Goal: Task Accomplishment & Management: Complete application form

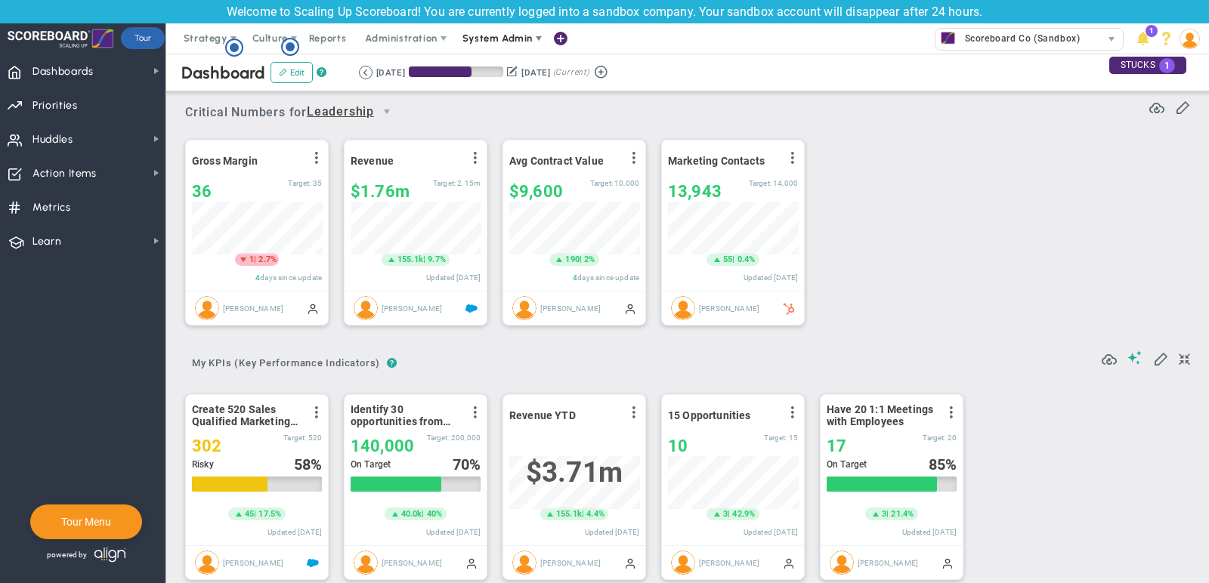
click at [514, 36] on span "System Admin" at bounding box center [497, 37] width 70 height 11
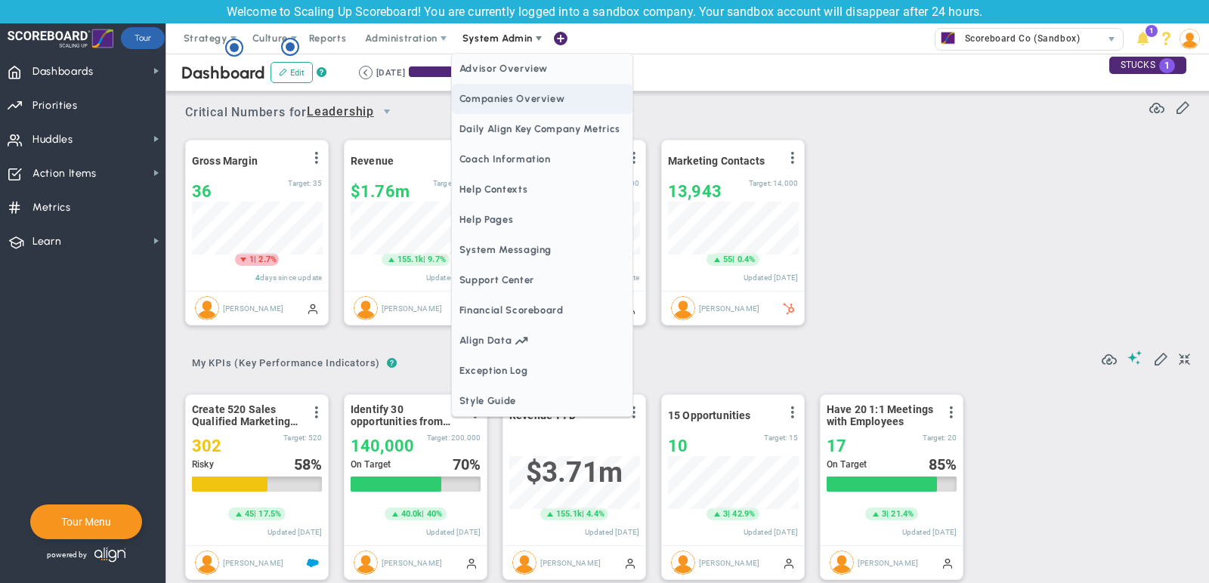
click at [546, 107] on span "Companies Overview" at bounding box center [542, 99] width 181 height 30
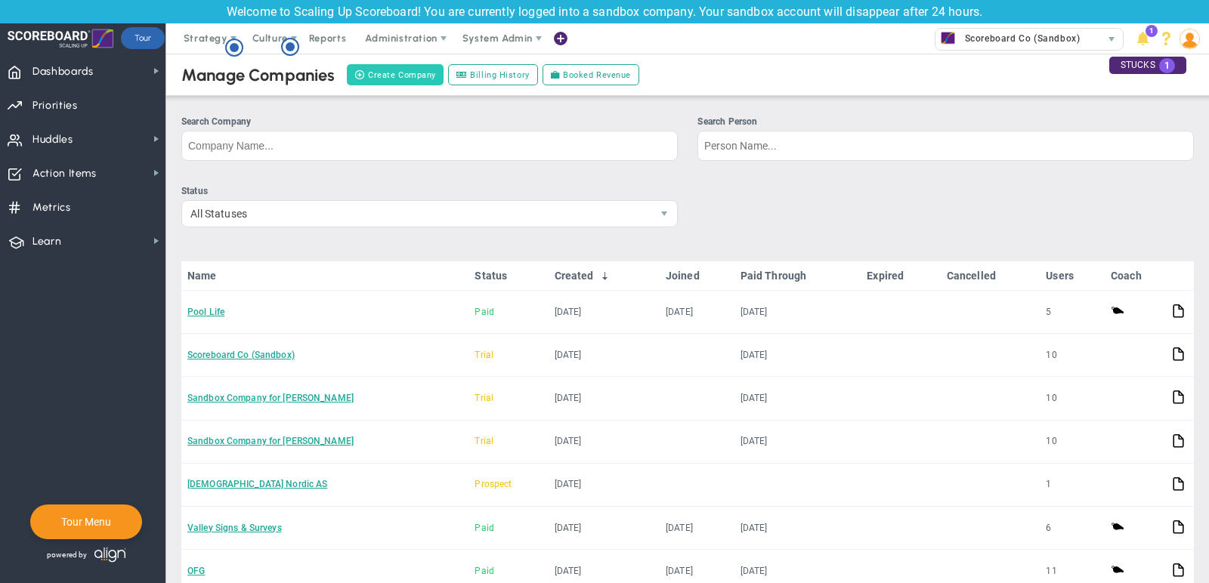
click at [421, 76] on button "Create Company" at bounding box center [395, 74] width 97 height 21
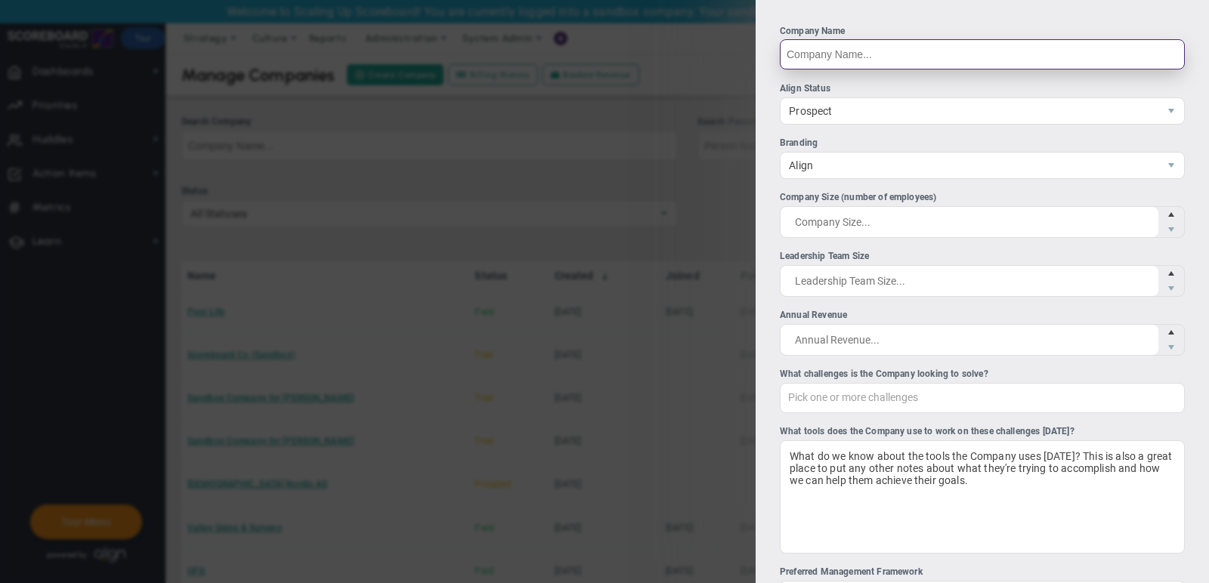
click at [879, 56] on input "Company Name" at bounding box center [982, 54] width 405 height 30
paste input "Five Star Group"
type input "Five Star Group"
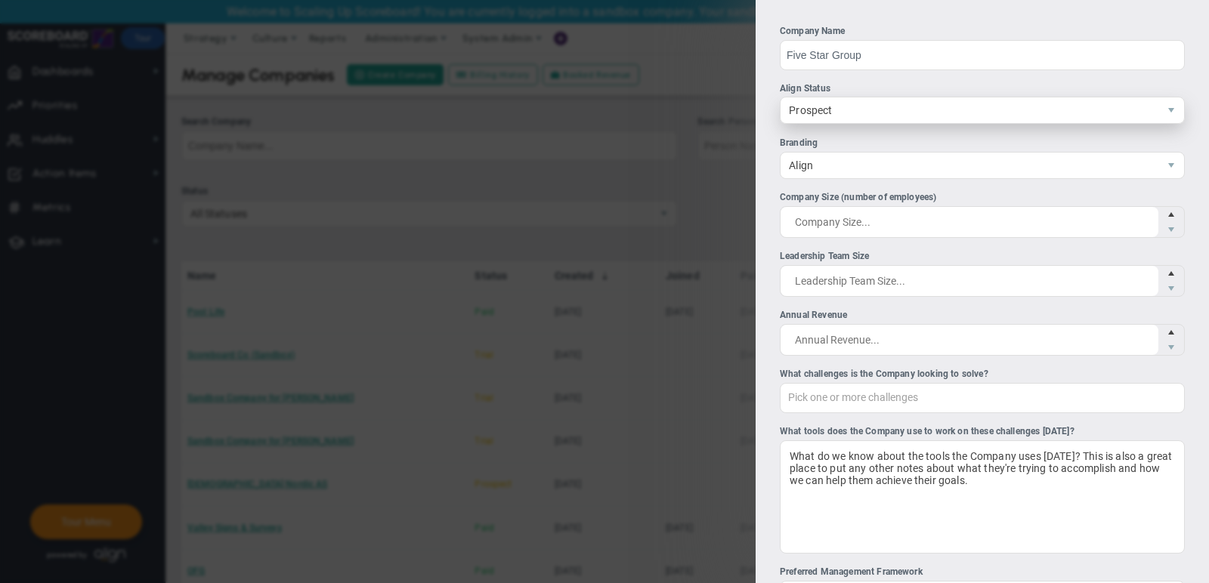
click at [857, 115] on span "Prospect" at bounding box center [969, 110] width 378 height 26
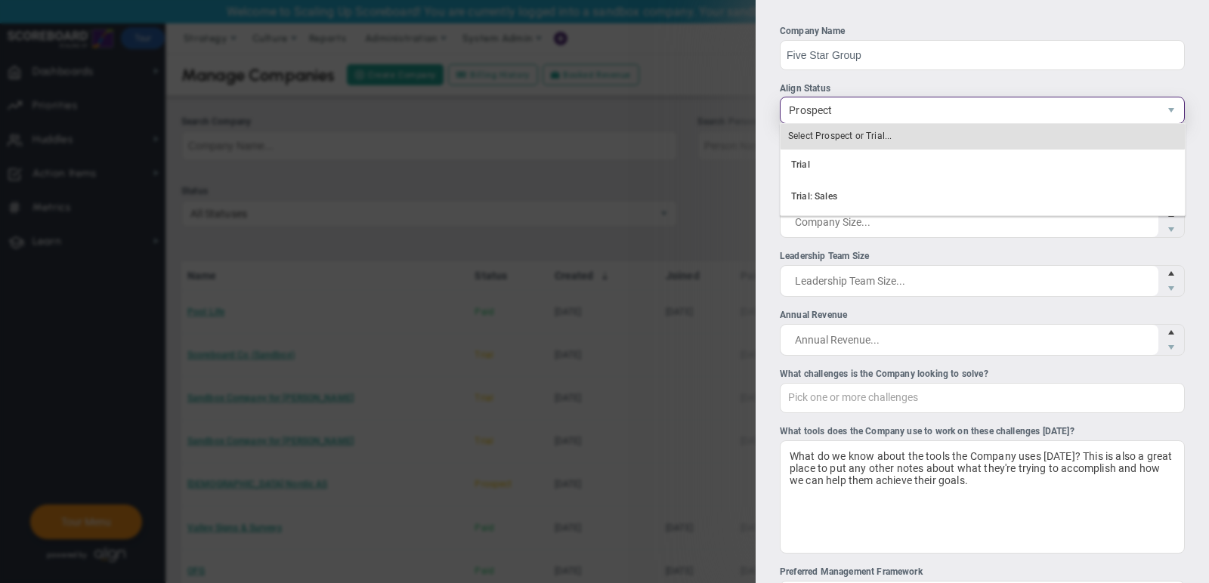
click at [857, 115] on span "Prospect" at bounding box center [969, 110] width 378 height 26
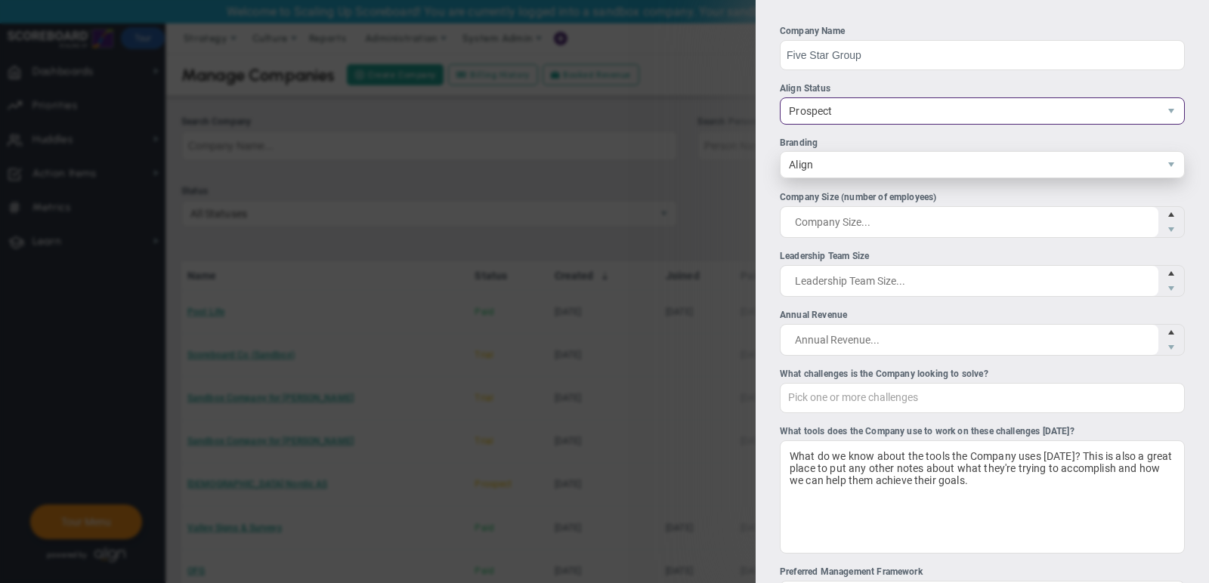
click at [857, 164] on span "Align" at bounding box center [969, 165] width 378 height 26
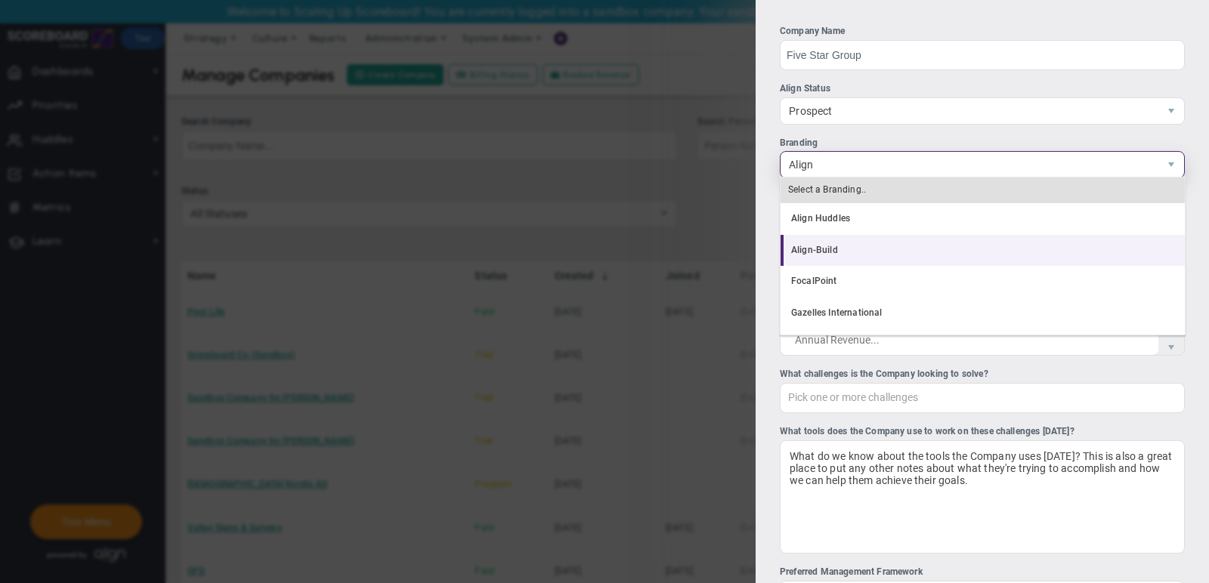
scroll to position [29, 0]
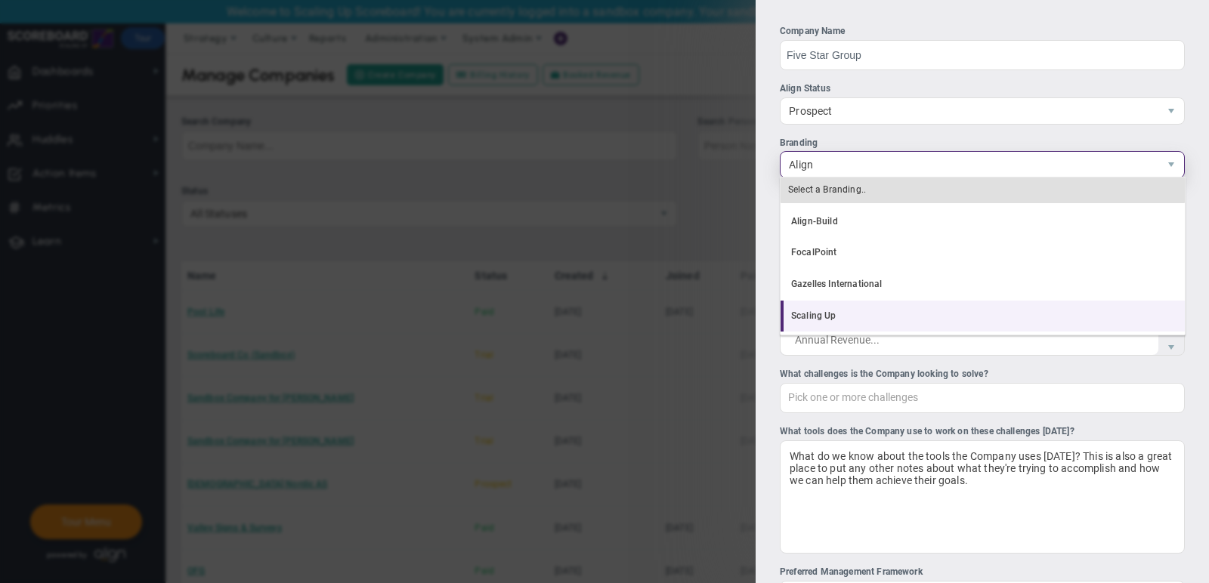
click at [880, 310] on li "Scaling Up" at bounding box center [982, 317] width 404 height 32
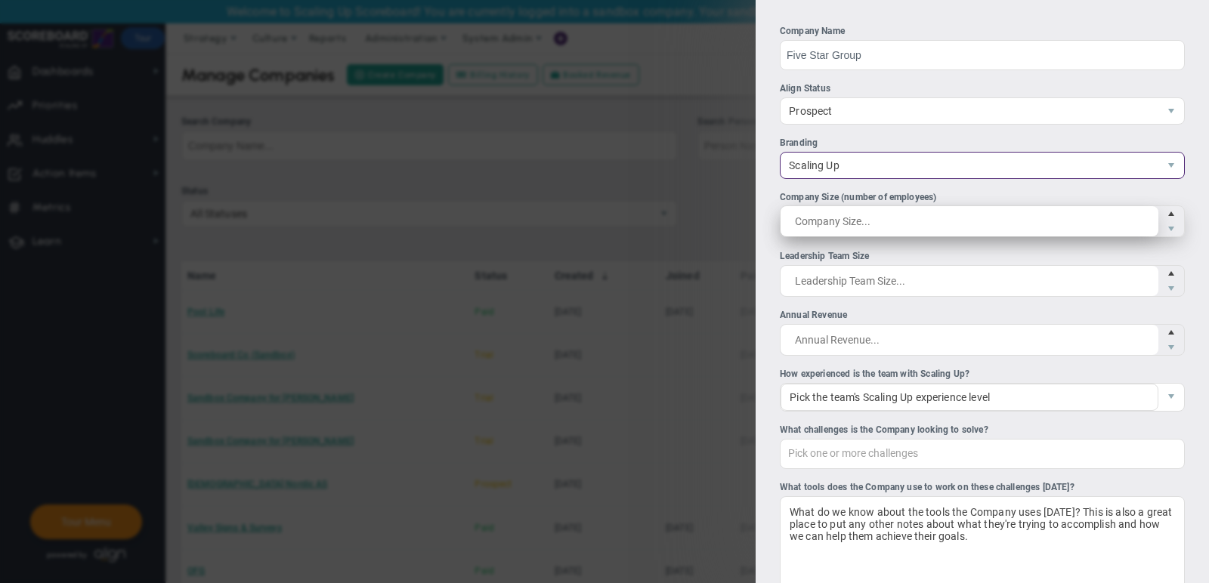
click at [865, 218] on span at bounding box center [982, 221] width 405 height 32
click at [865, 218] on input "Company Size (number of employees)" at bounding box center [969, 221] width 378 height 30
type input "200"
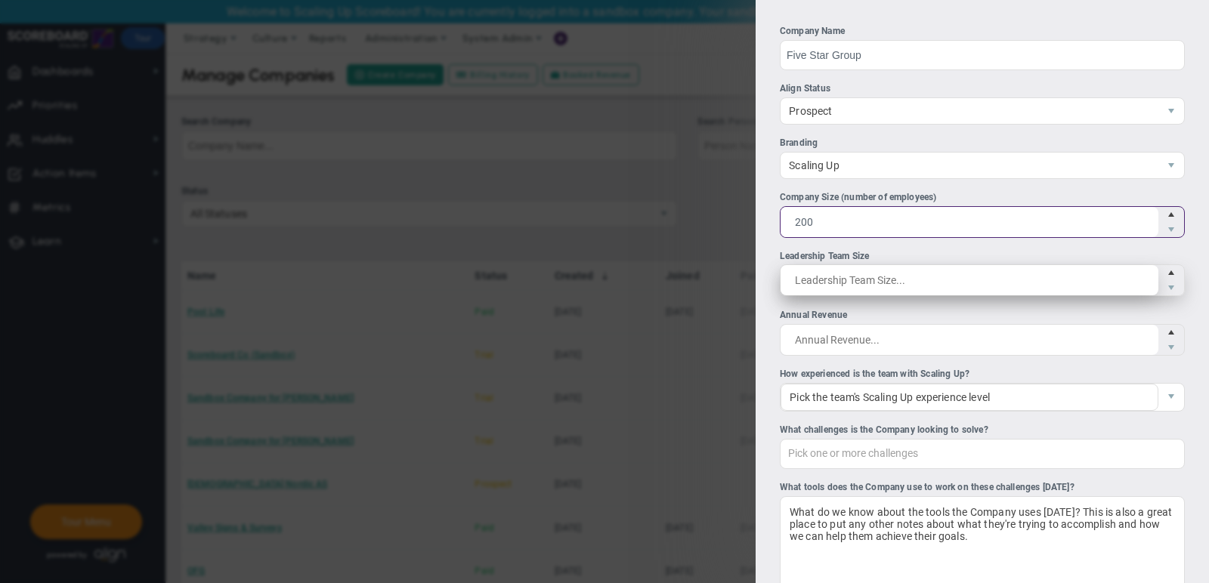
type input "200"
click at [863, 288] on span at bounding box center [982, 280] width 405 height 32
click at [863, 288] on input "Leadership Team Size" at bounding box center [969, 280] width 378 height 30
type input "10"
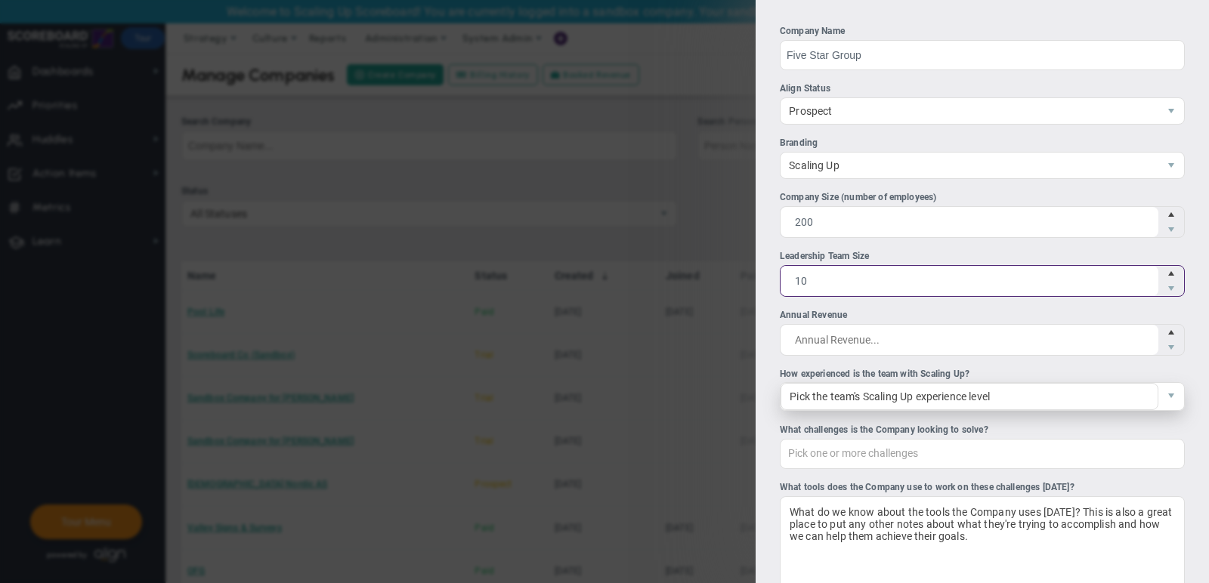
type input "10"
click at [909, 392] on span "Pick the team's Scaling Up experience level" at bounding box center [969, 396] width 378 height 27
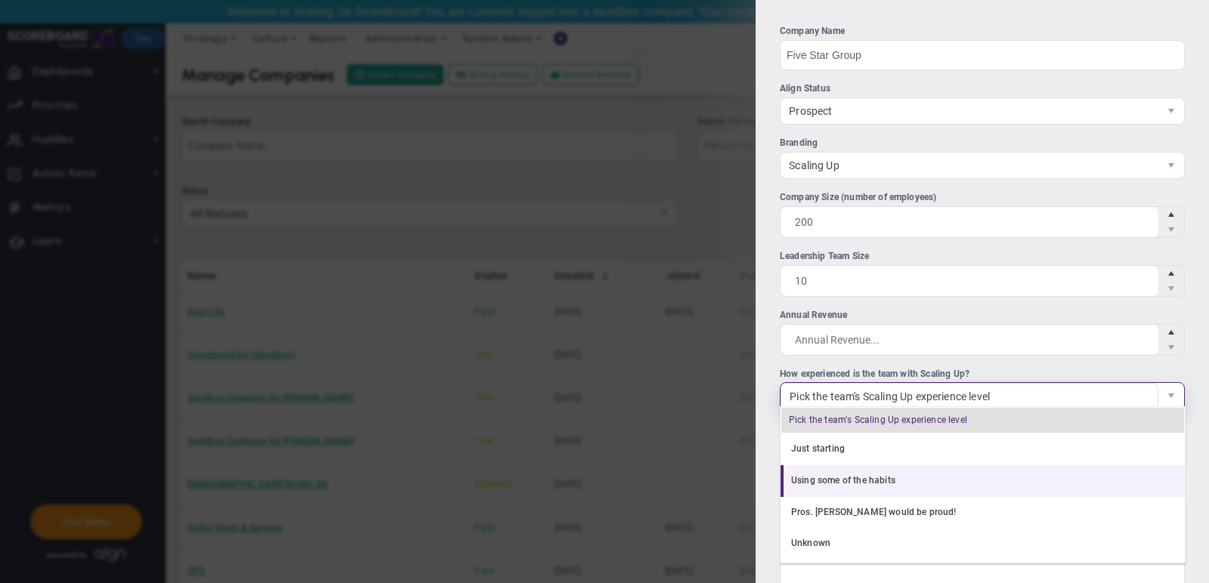
click at [898, 486] on li "Using some of the habits" at bounding box center [982, 481] width 404 height 32
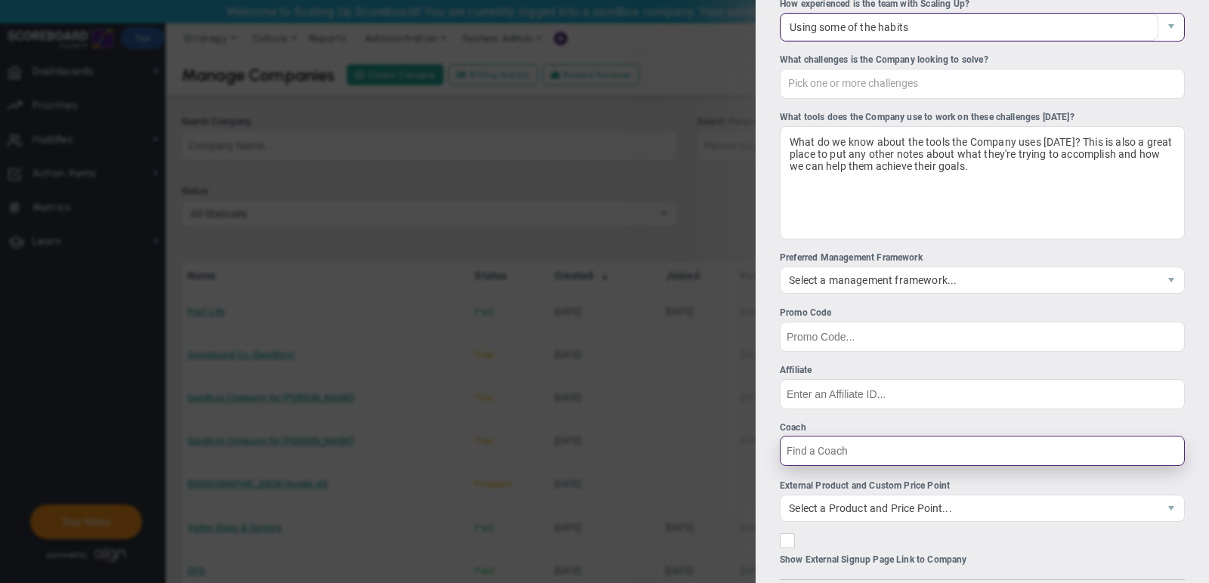
click at [857, 449] on input "Coach" at bounding box center [982, 451] width 405 height 30
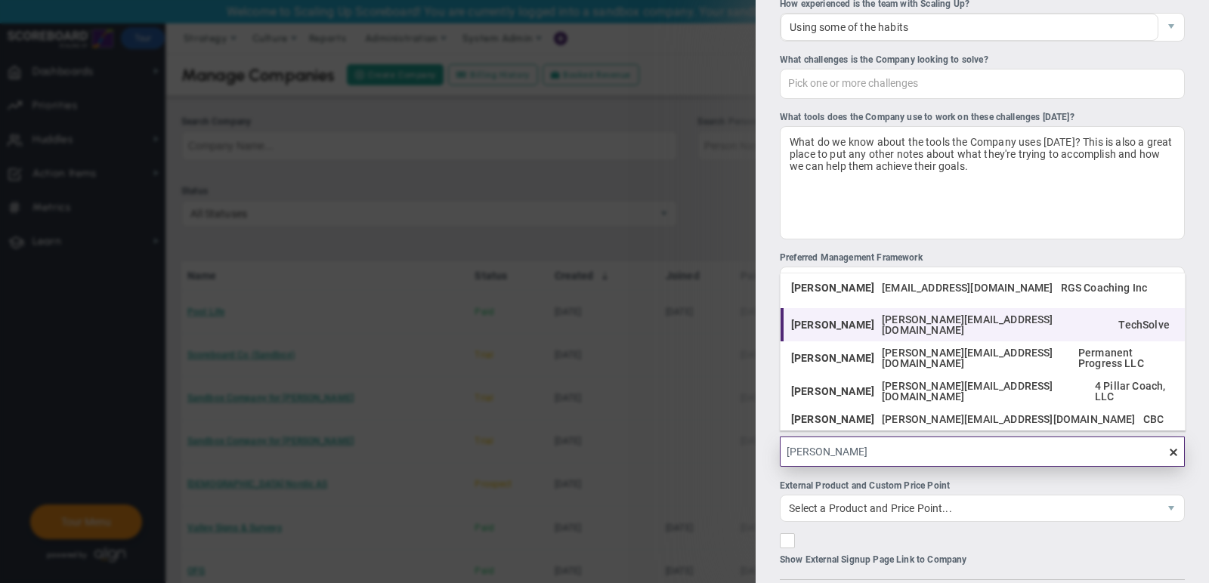
click at [886, 317] on span "[PERSON_NAME][EMAIL_ADDRESS][DOMAIN_NAME]" at bounding box center [995, 324] width 229 height 21
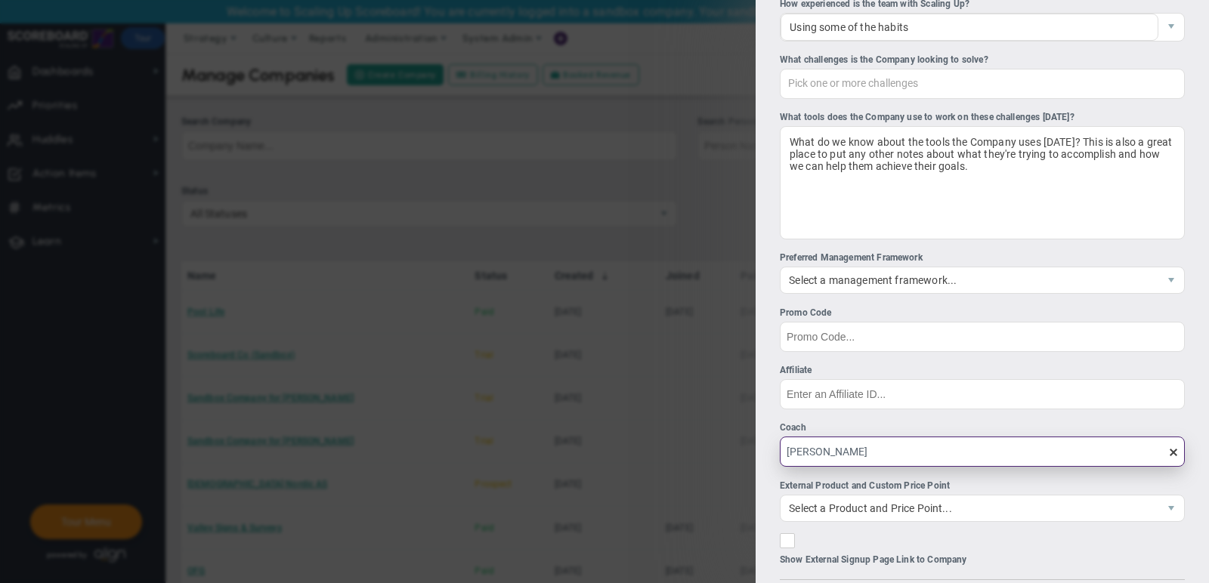
type input "[PERSON_NAME]"
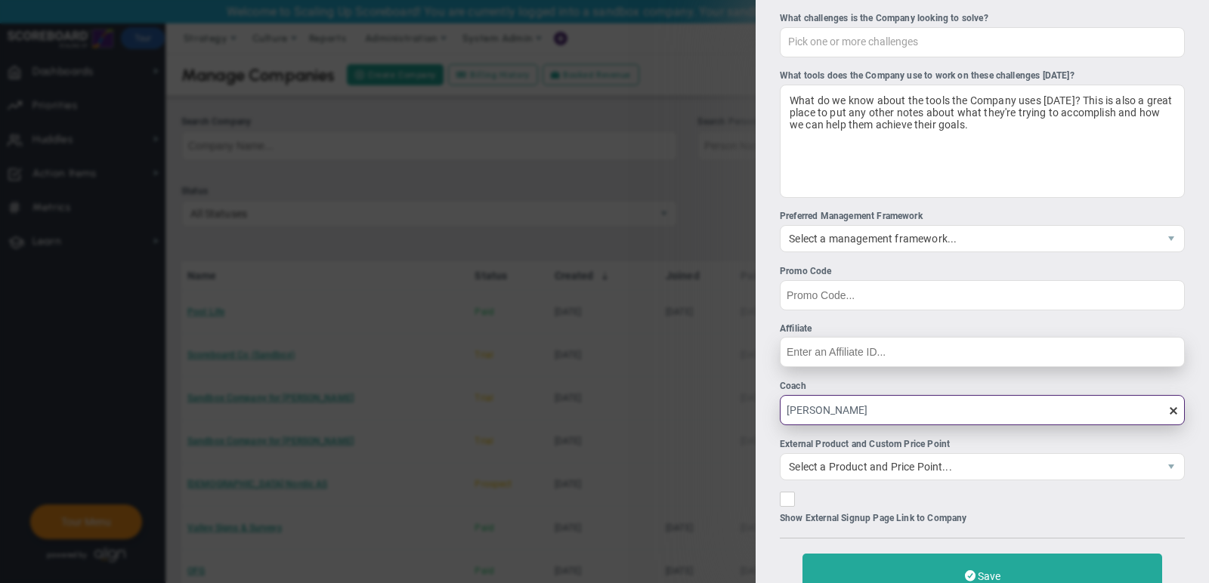
scroll to position [418, 0]
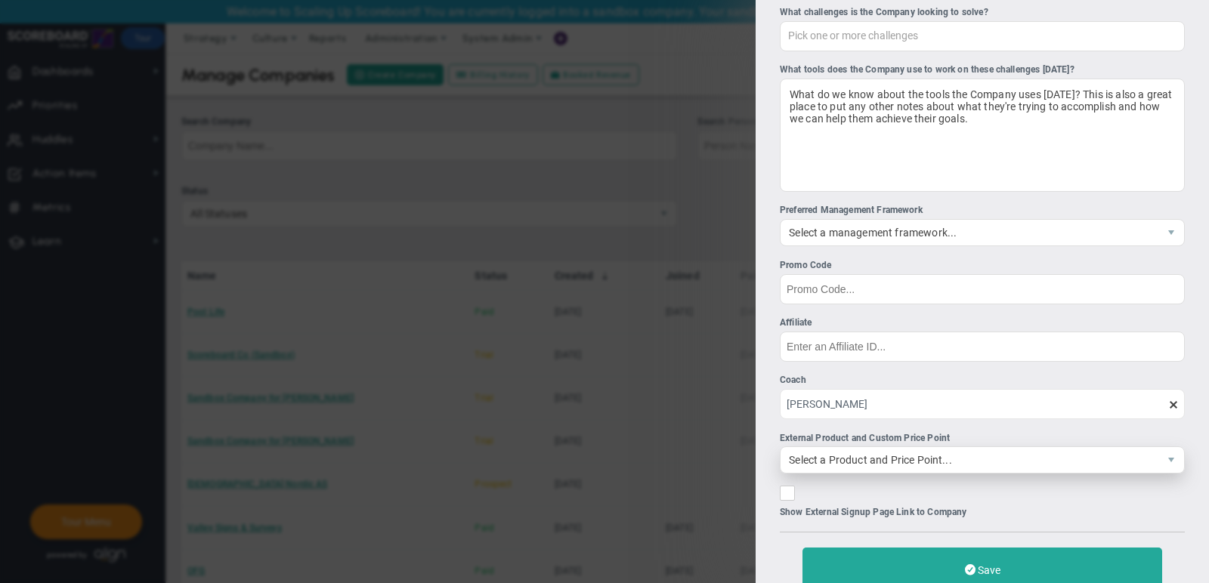
click at [976, 457] on span "Select a Product and Price Point..." at bounding box center [969, 460] width 378 height 26
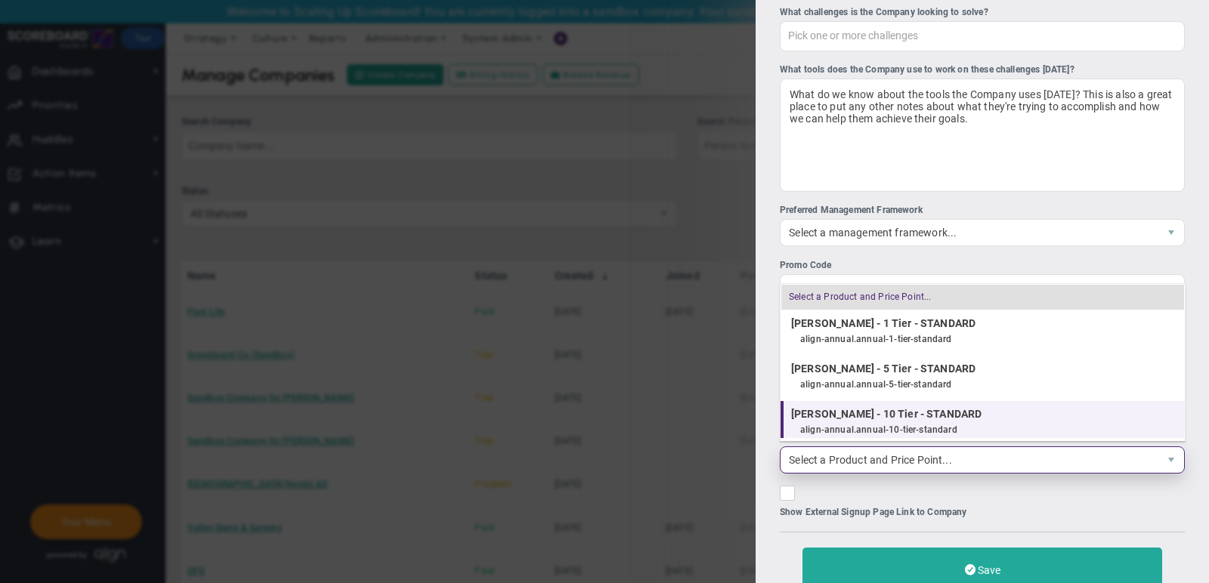
click at [969, 427] on div "align-annual.annual-10-tier-standard" at bounding box center [988, 431] width 377 height 20
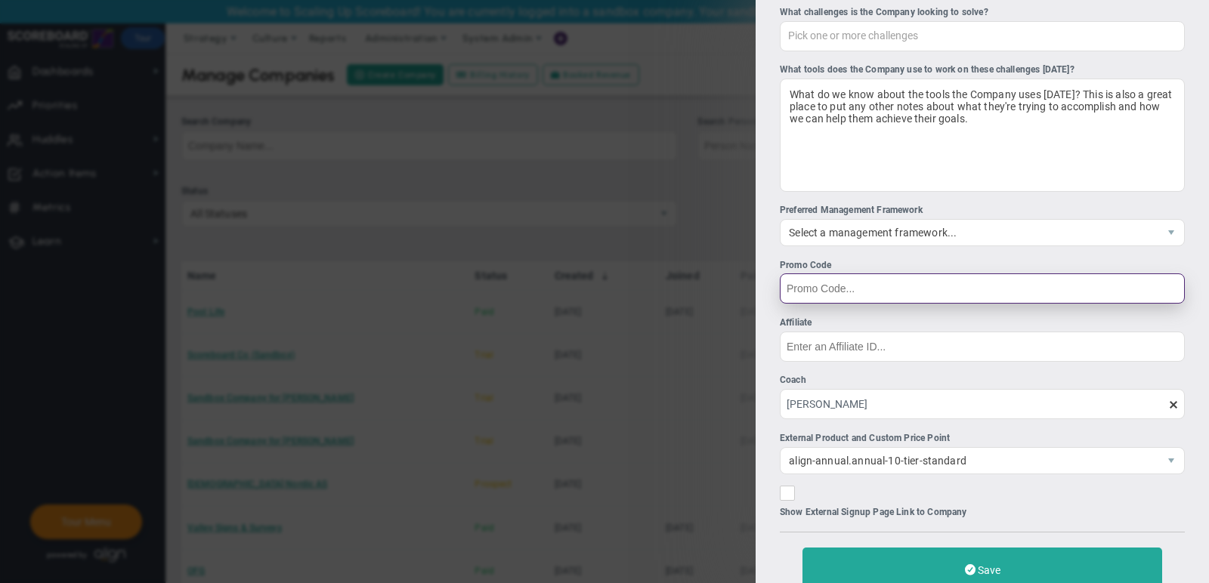
click at [893, 286] on input "Promo Code" at bounding box center [982, 288] width 405 height 30
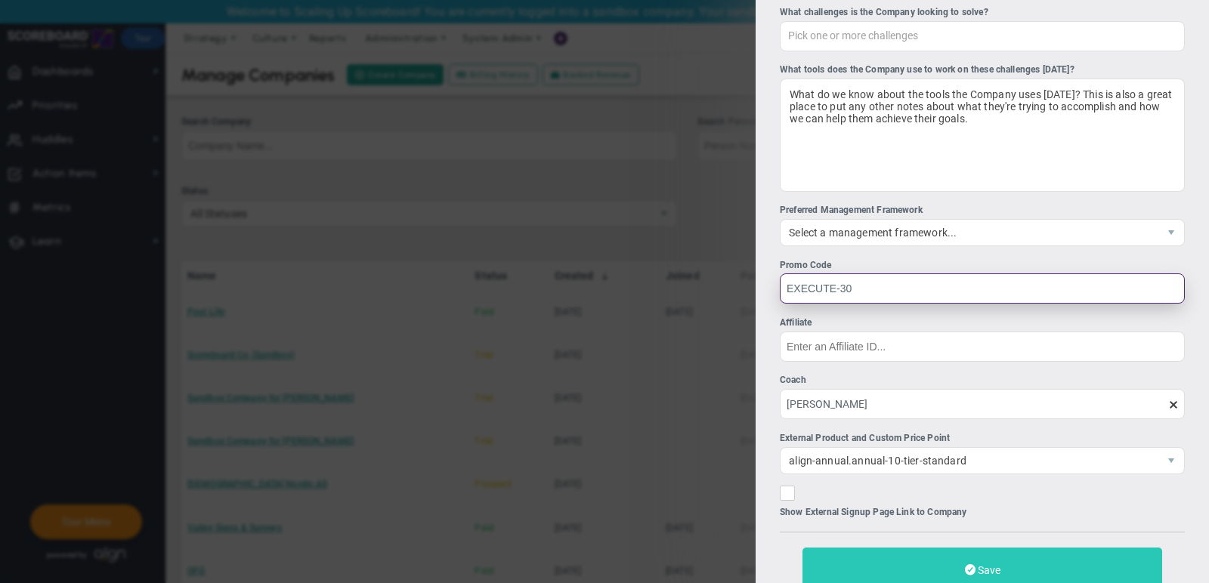
type input "EXECUTE-30"
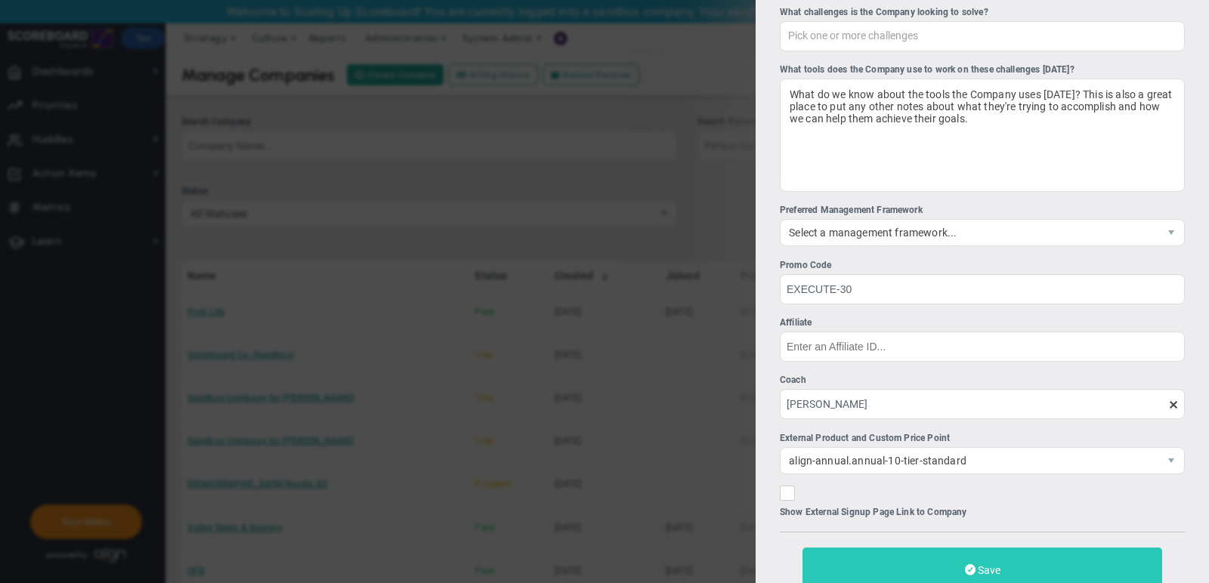
click at [930, 560] on button "Save" at bounding box center [982, 570] width 360 height 45
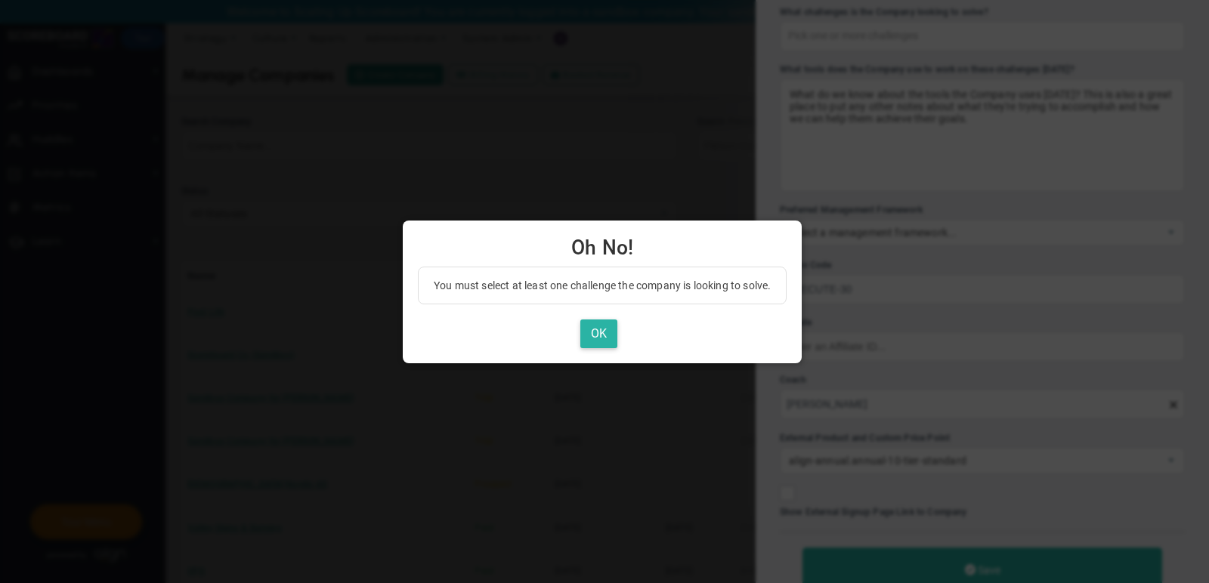
click at [603, 334] on button "OK" at bounding box center [598, 334] width 37 height 29
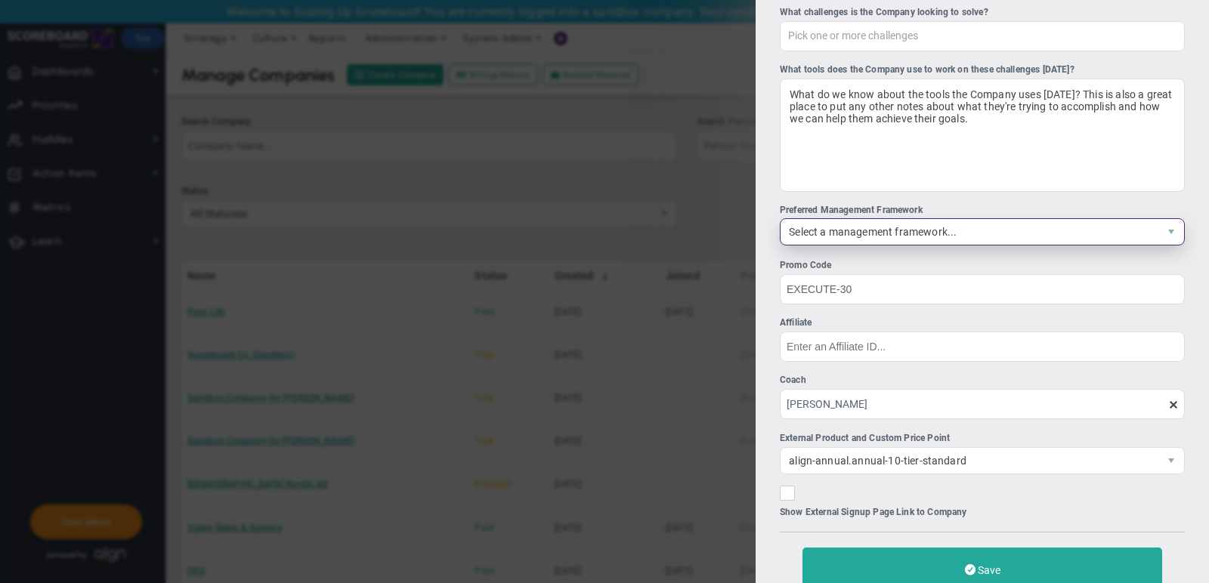
click at [882, 227] on span "Select a management framework..." at bounding box center [969, 232] width 378 height 26
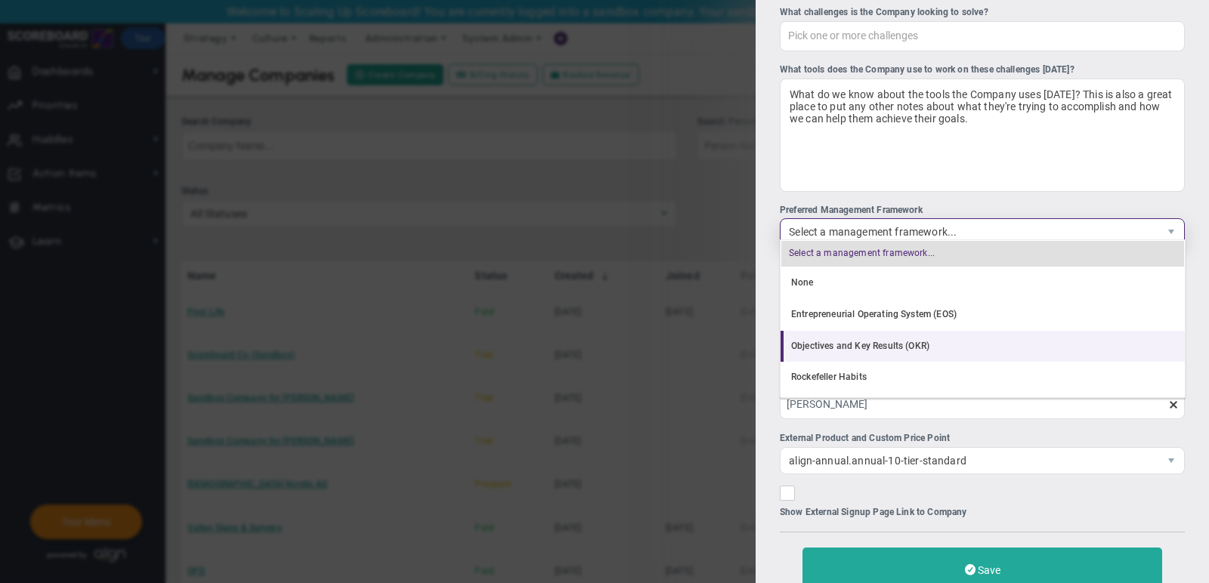
scroll to position [29, 0]
click at [873, 344] on li "Rockefeller Habits" at bounding box center [982, 348] width 404 height 32
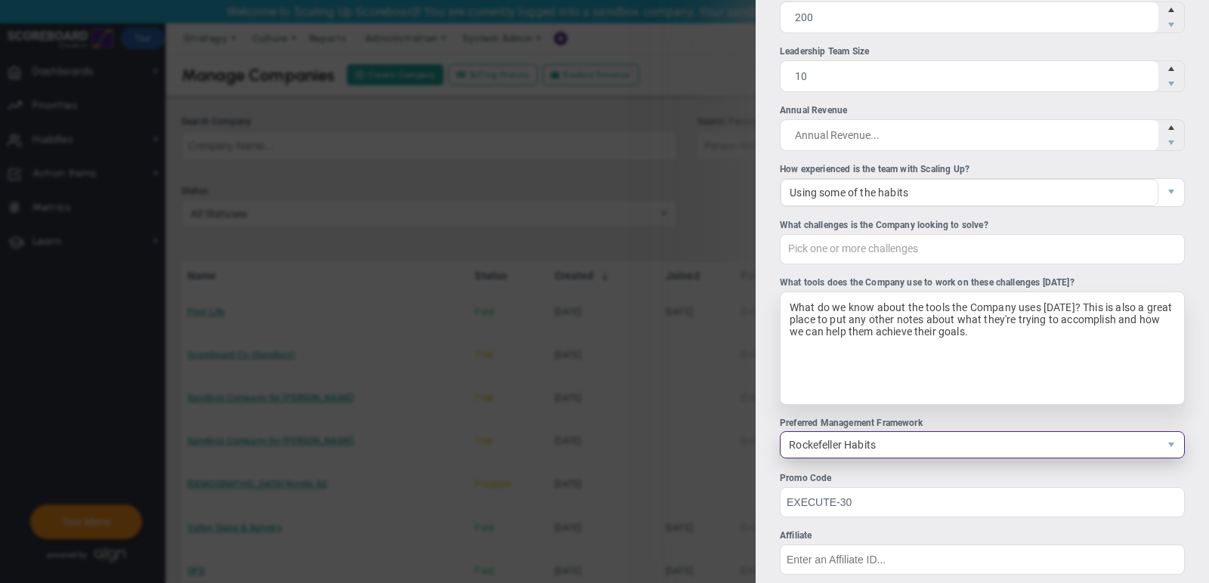
scroll to position [199, 0]
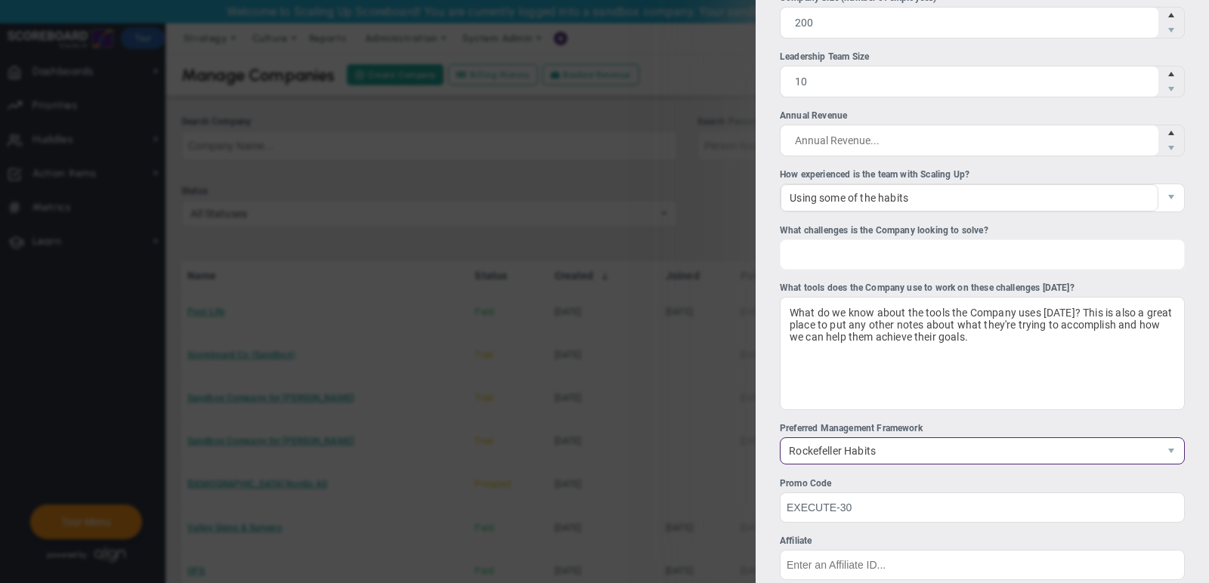
click at [873, 239] on div "Pick one or more challenges" at bounding box center [982, 254] width 405 height 30
click at [873, 240] on input "What challenges is the Company looking to solve? Pick one or more challenges Fi…" at bounding box center [863, 253] width 167 height 27
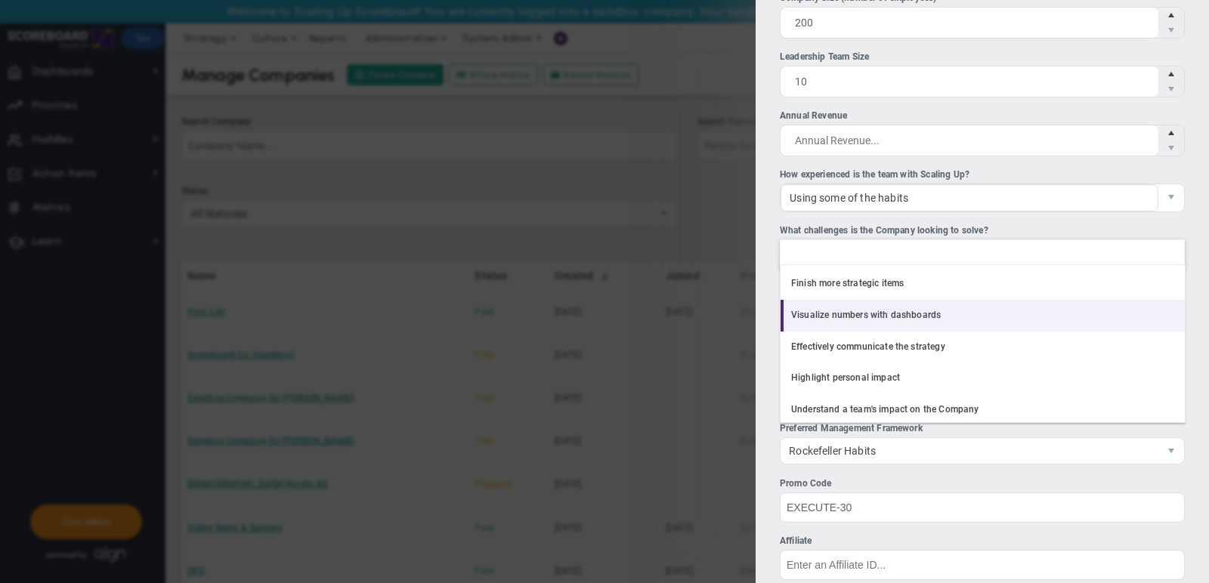
click at [881, 310] on li "Visualize numbers with dashboards" at bounding box center [982, 316] width 404 height 32
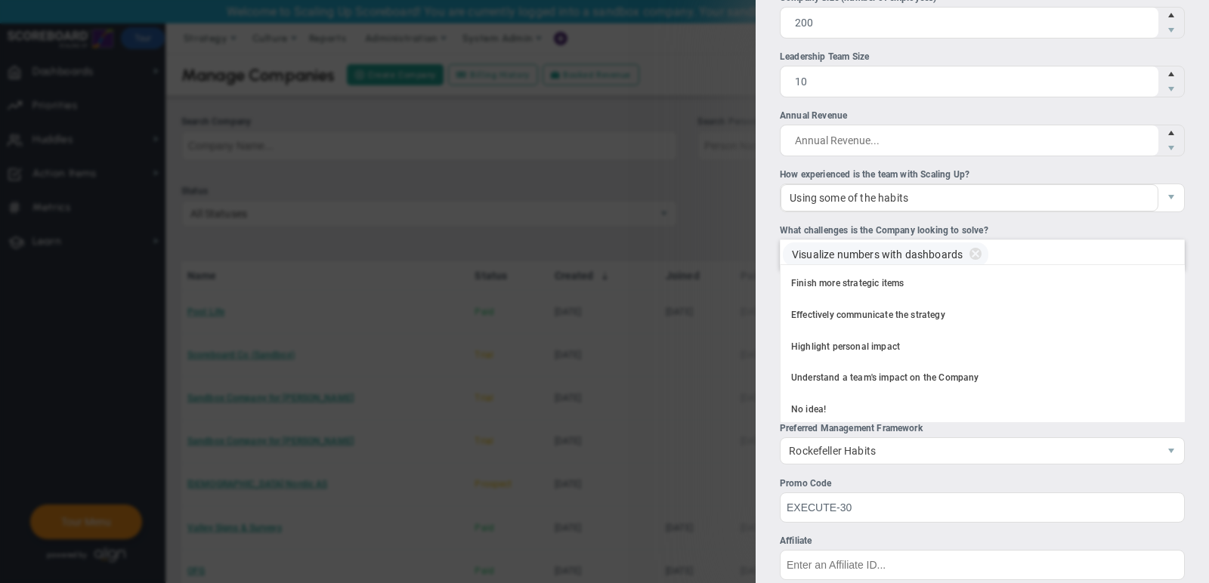
click at [1030, 251] on div "Visualize numbers with dashboards" at bounding box center [982, 254] width 405 height 30
click at [1030, 251] on input "What challenges is the Company looking to solve? Visualize numbers with dashboa…" at bounding box center [1013, 253] width 34 height 27
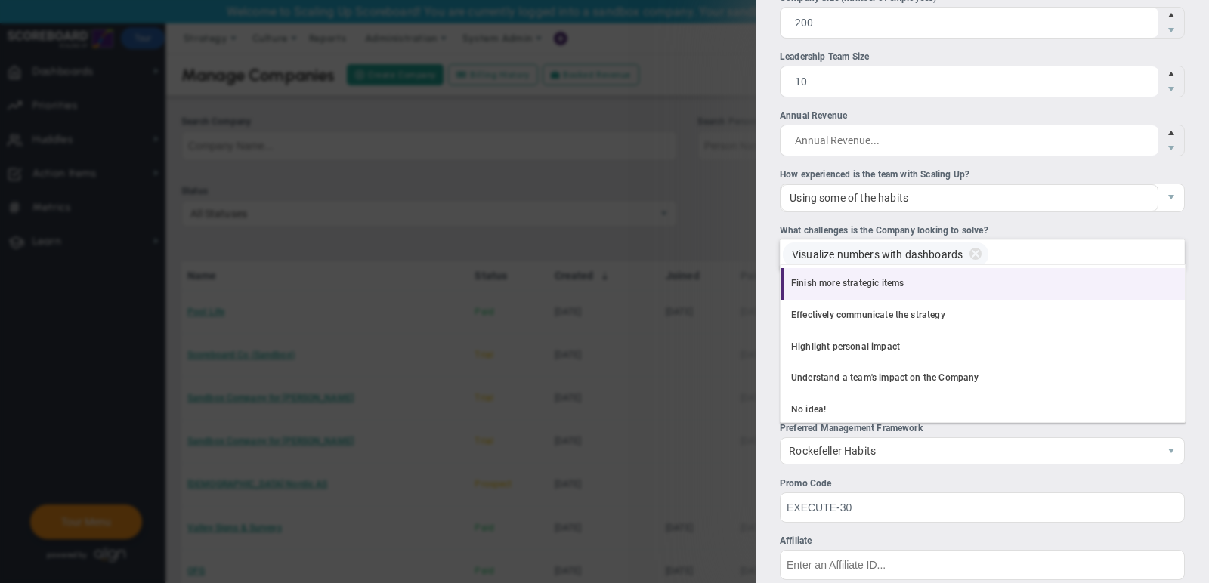
click at [996, 275] on li "Finish more strategic items" at bounding box center [982, 284] width 404 height 32
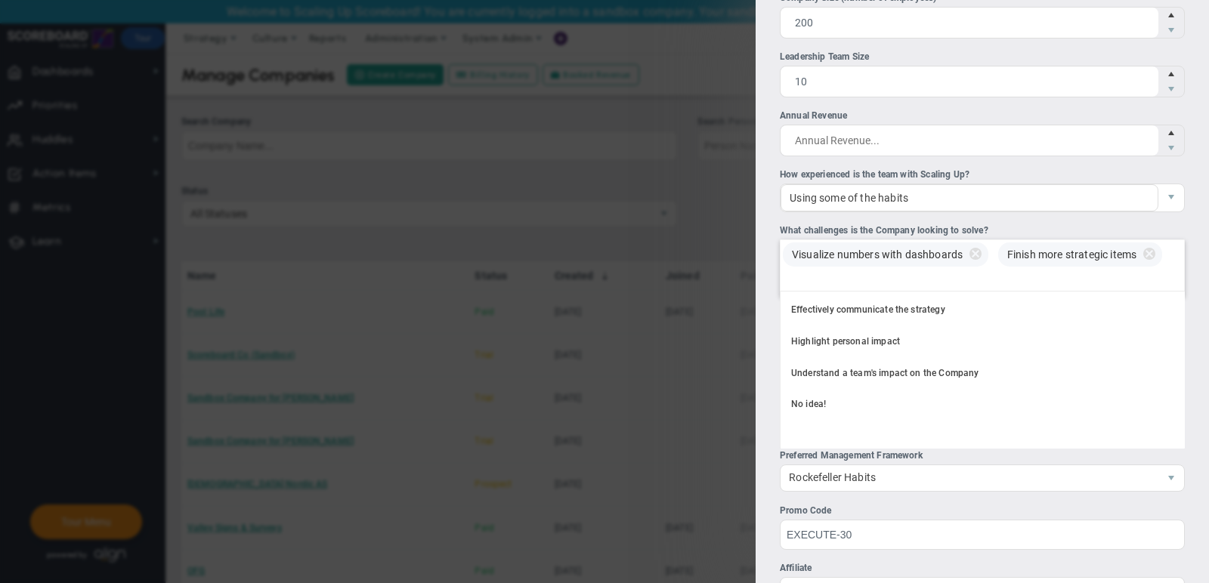
click at [1028, 275] on div "Visualize numbers with dashboards Finish more strategic items" at bounding box center [982, 267] width 405 height 57
click at [814, 275] on input "What challenges is the Company looking to solve? Visualize numbers with dashboa…" at bounding box center [797, 282] width 34 height 27
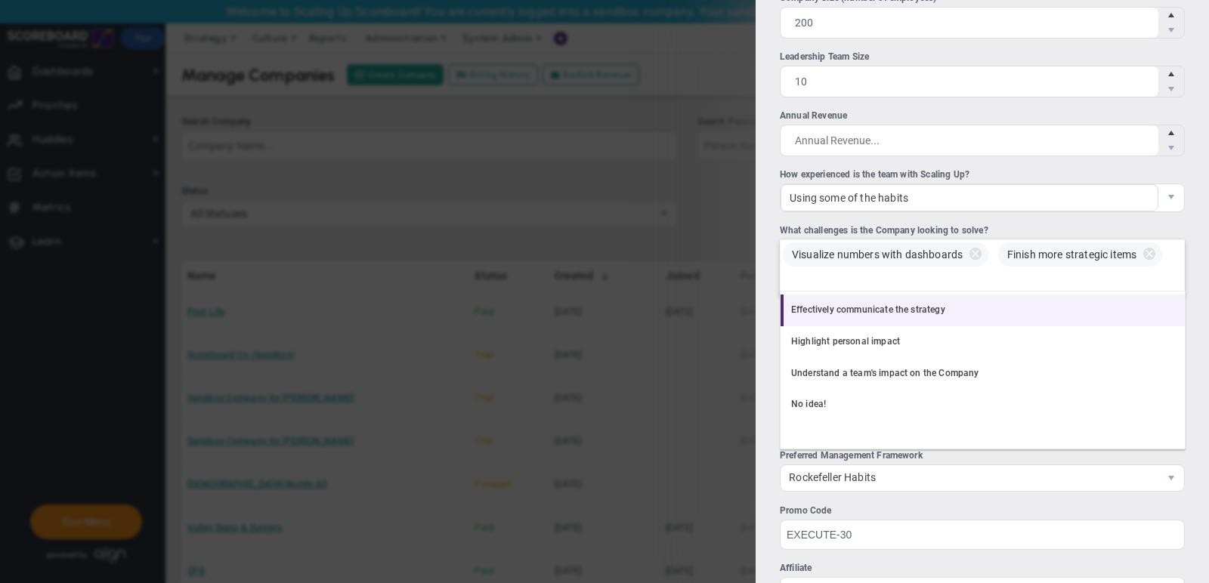
click at [962, 301] on li "Effectively communicate the strategy" at bounding box center [982, 311] width 404 height 32
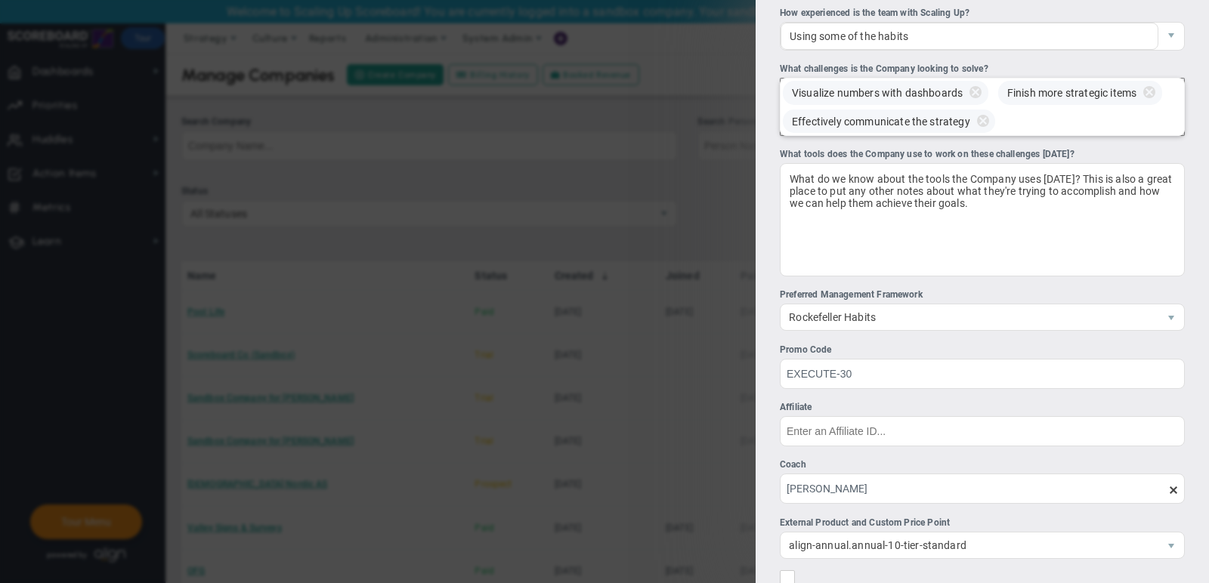
scroll to position [496, 0]
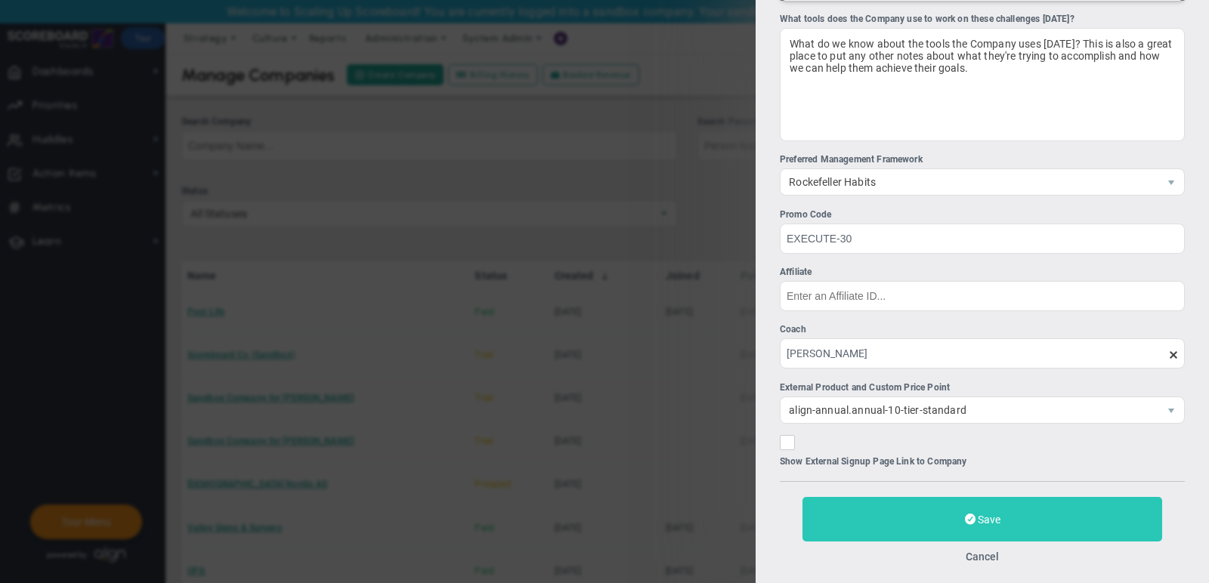
click at [960, 520] on button "Save" at bounding box center [982, 519] width 360 height 45
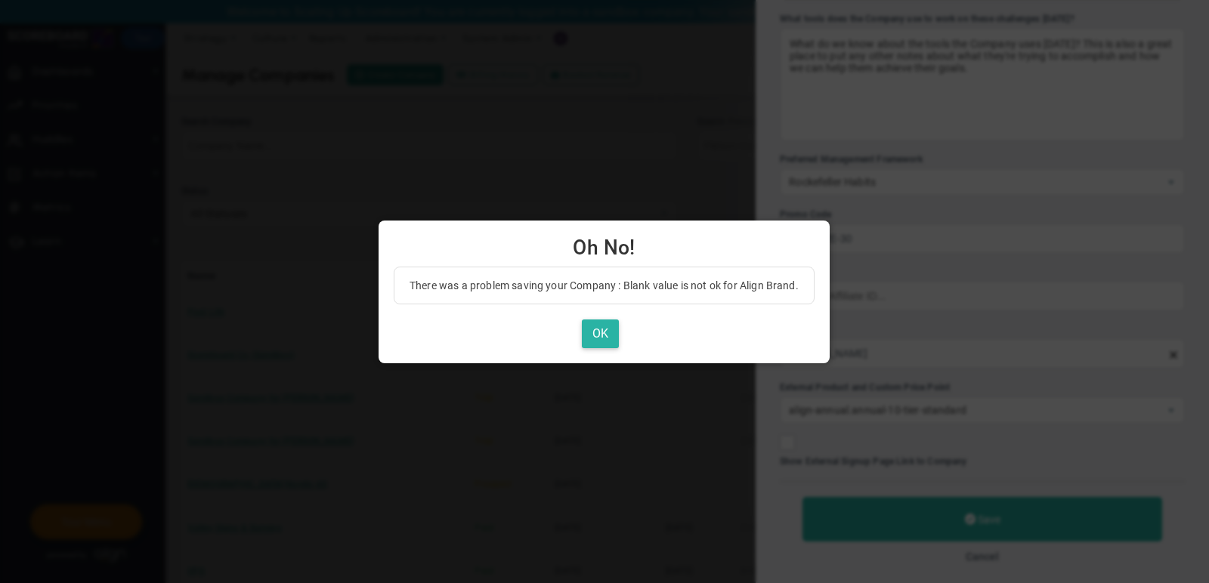
click at [594, 329] on button "OK" at bounding box center [600, 334] width 37 height 29
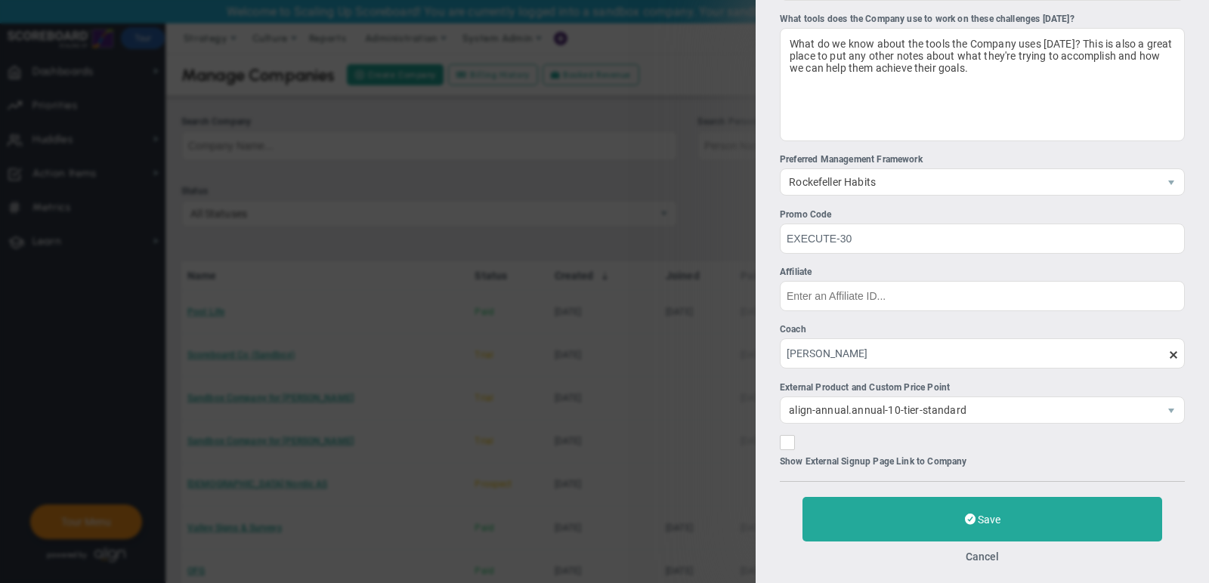
scroll to position [0, 0]
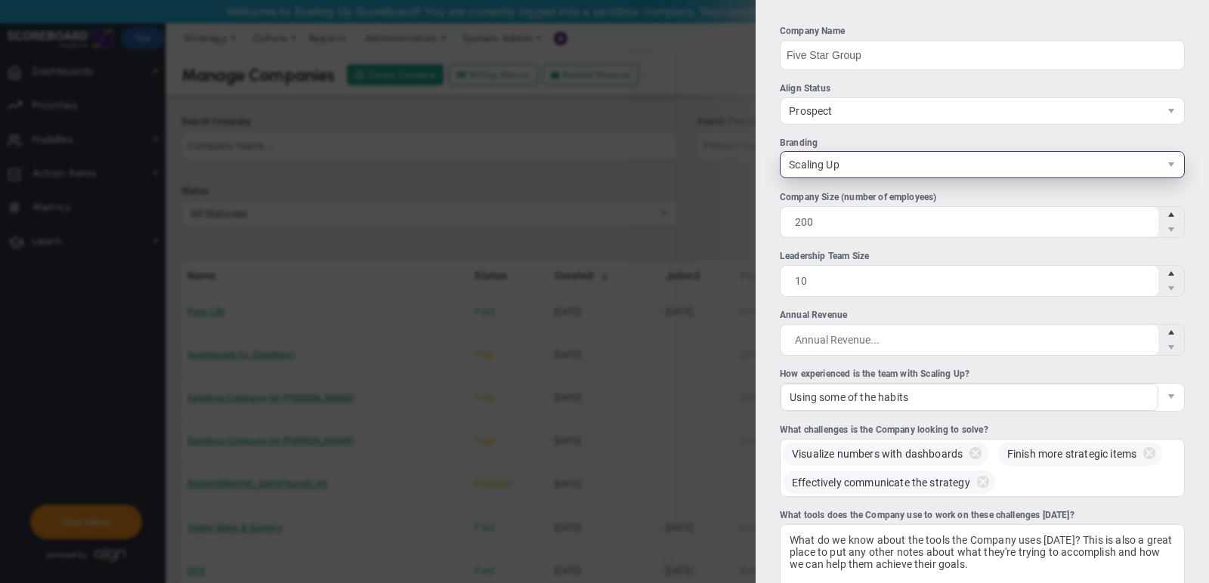
click at [908, 168] on span "Scaling Up" at bounding box center [969, 165] width 378 height 26
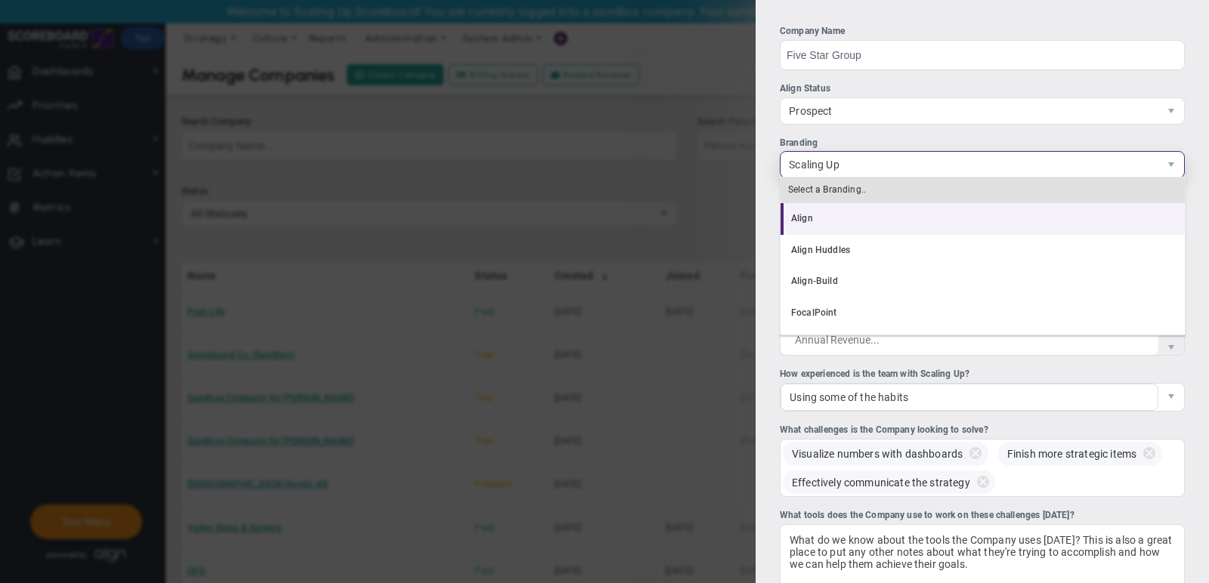
click at [869, 205] on li "Align" at bounding box center [982, 219] width 404 height 32
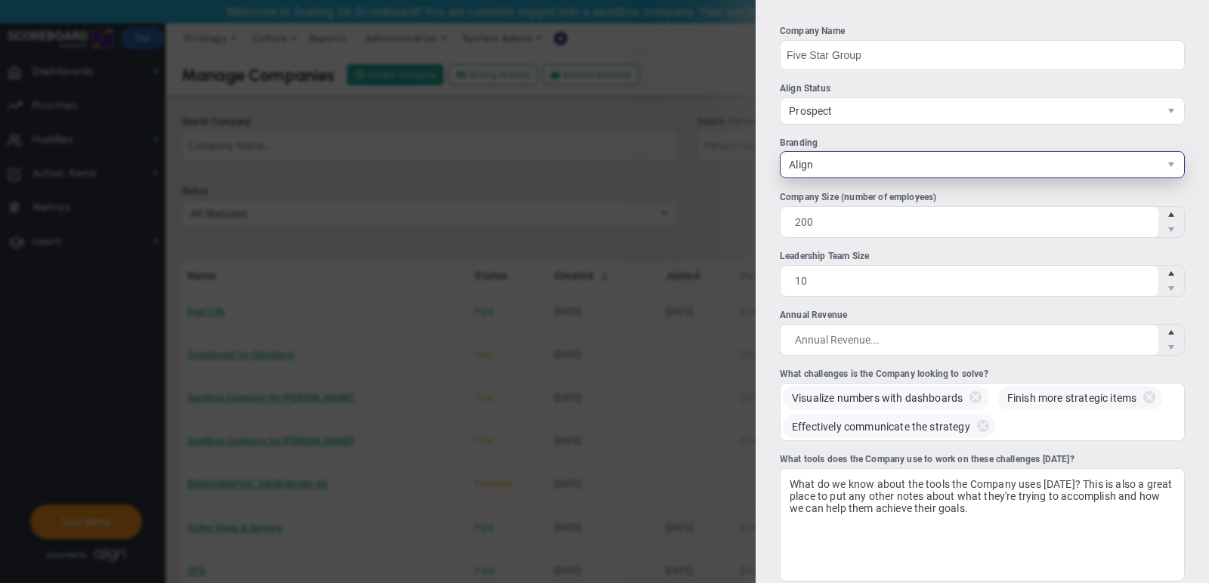
click at [866, 163] on span "Align" at bounding box center [969, 165] width 378 height 26
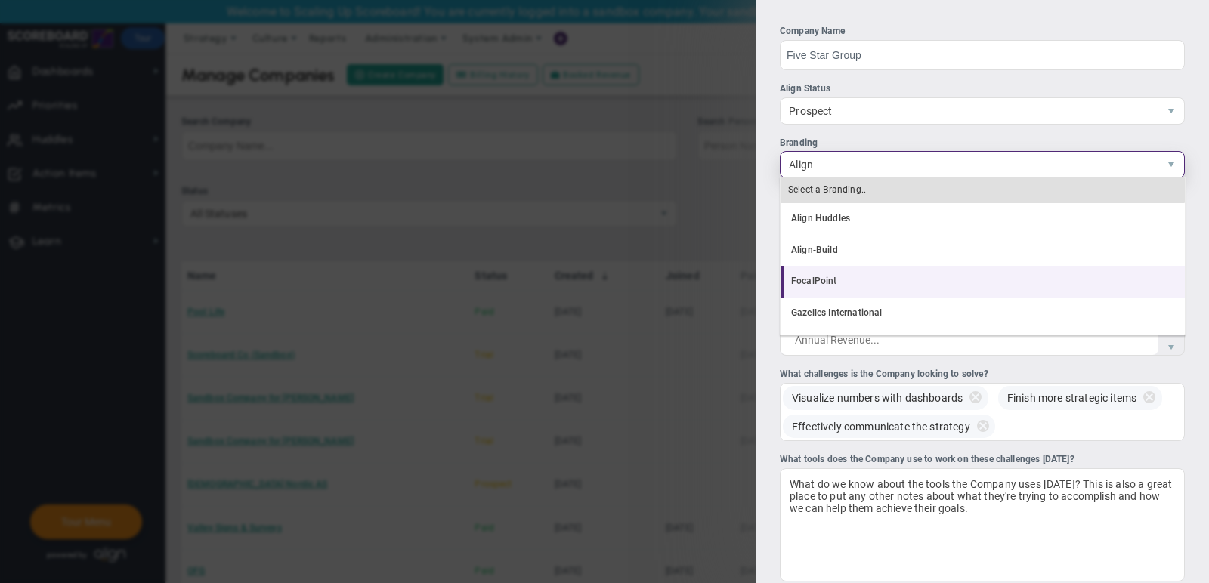
scroll to position [29, 0]
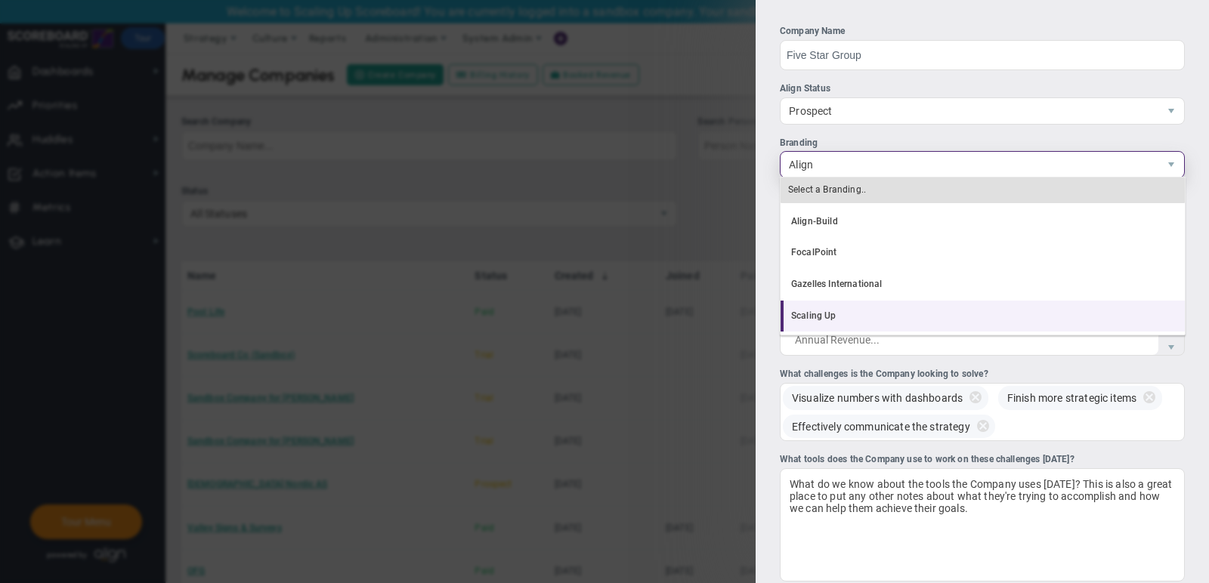
click at [881, 311] on li "Scaling Up" at bounding box center [982, 317] width 404 height 32
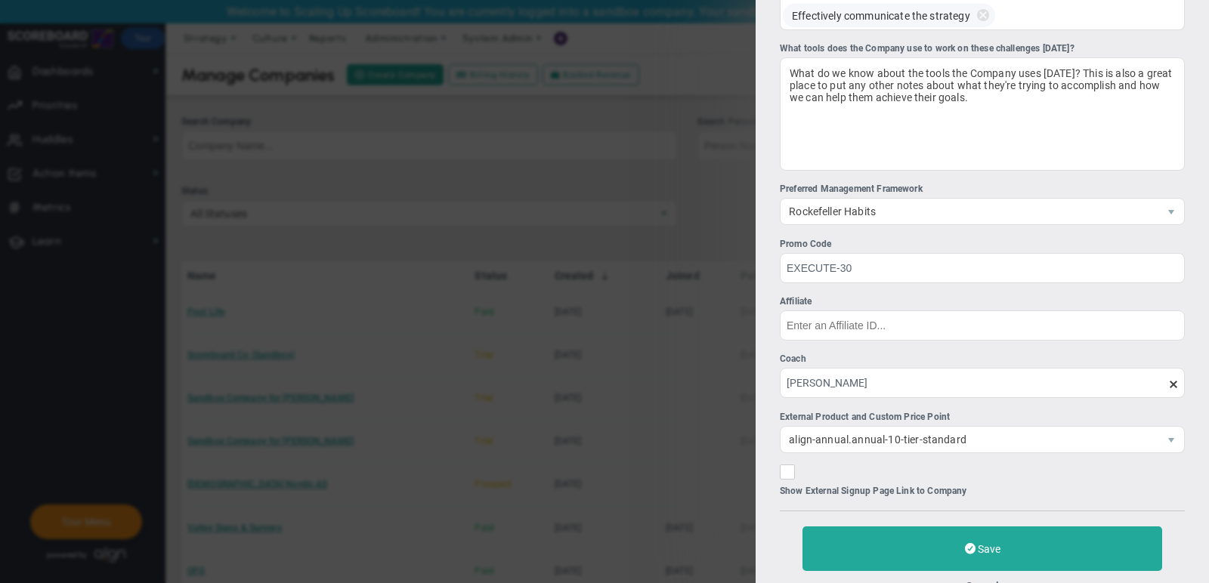
scroll to position [496, 0]
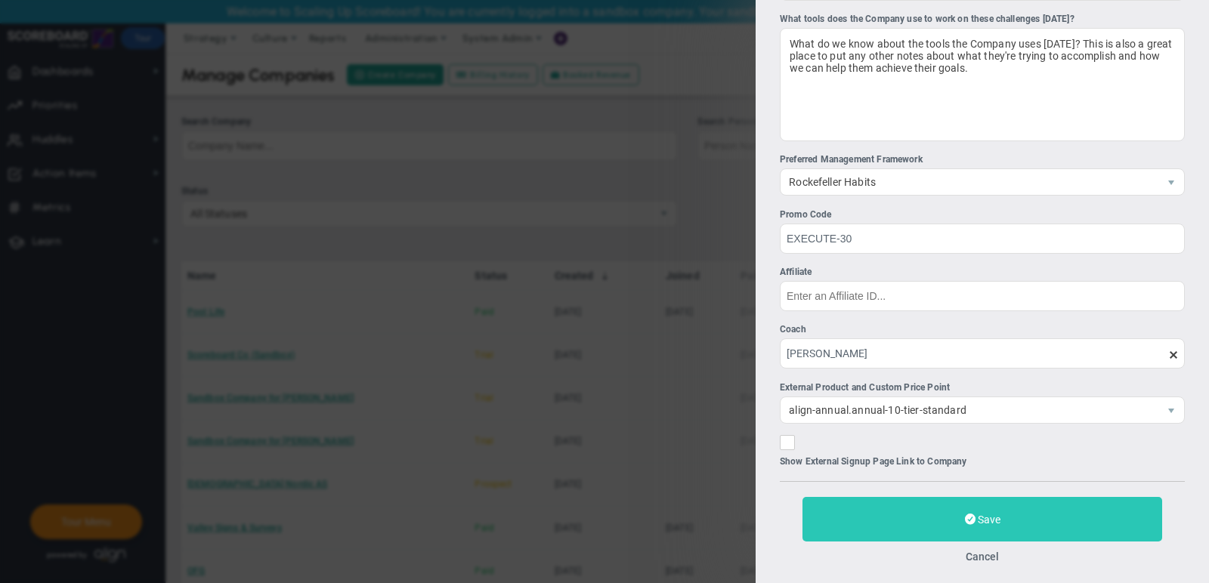
click at [925, 516] on button "Save" at bounding box center [982, 519] width 360 height 45
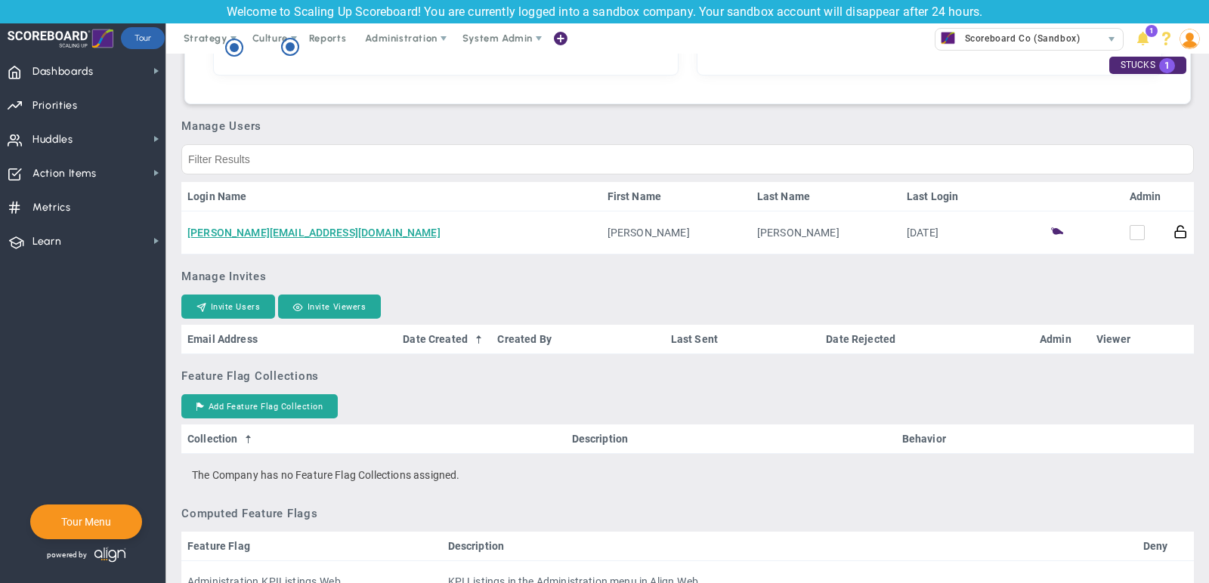
scroll to position [841, 0]
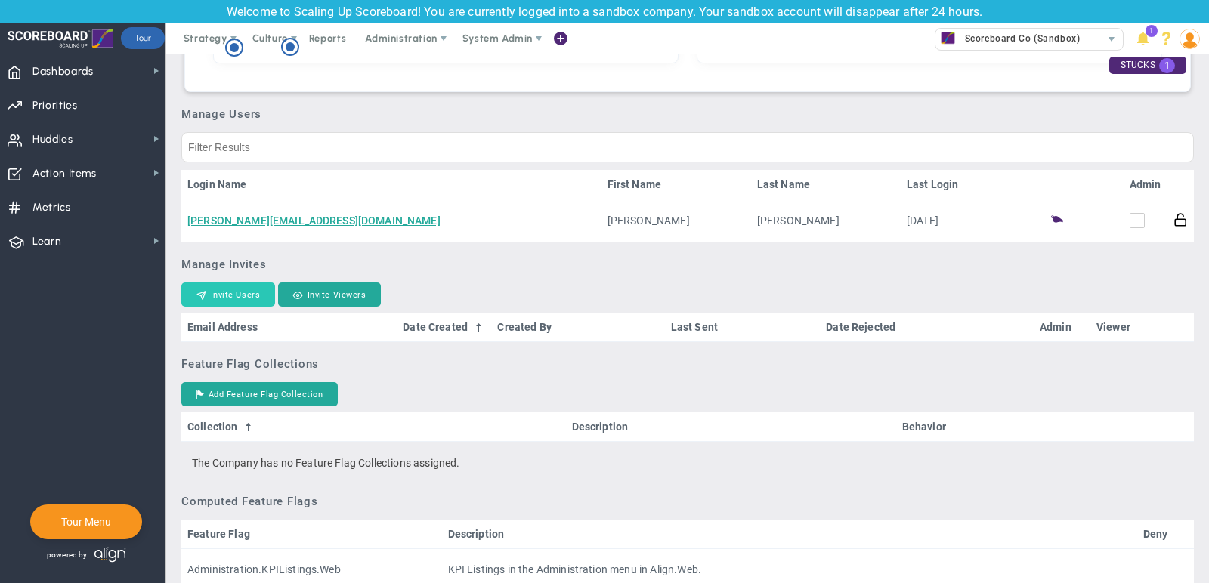
click at [215, 307] on button "Invite Users" at bounding box center [228, 294] width 94 height 24
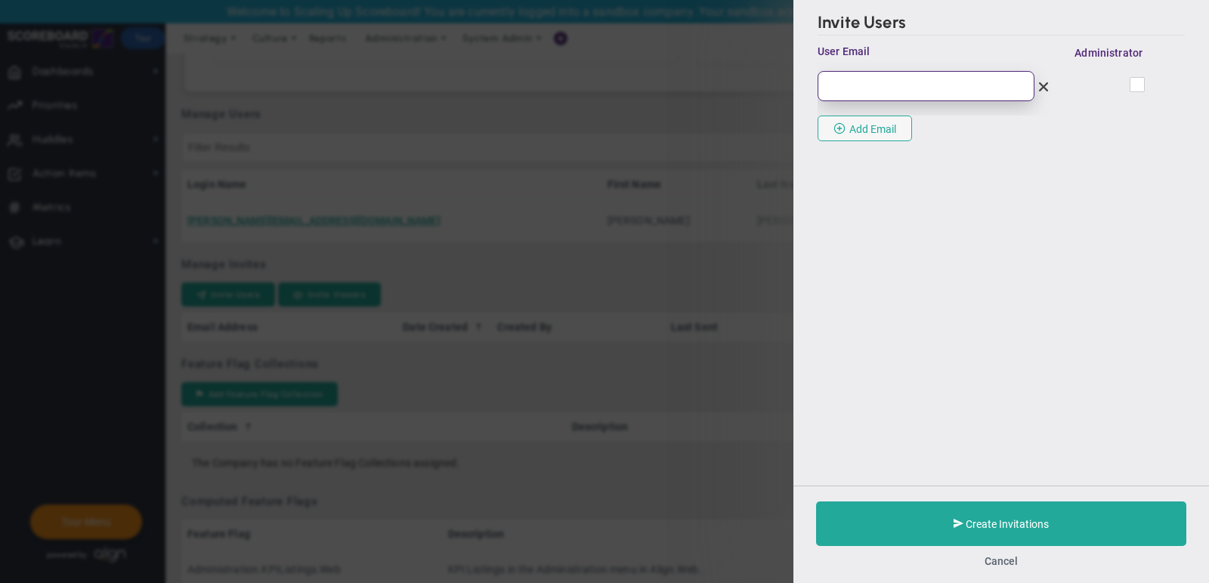
click at [854, 90] on input "email" at bounding box center [925, 86] width 217 height 30
paste input "[EMAIL_ADDRESS][DOMAIN_NAME]"
type input "[EMAIL_ADDRESS][DOMAIN_NAME]"
click at [1142, 85] on span at bounding box center [1136, 84] width 15 height 15
click at [1142, 85] on input "checkbox" at bounding box center [1138, 87] width 10 height 15
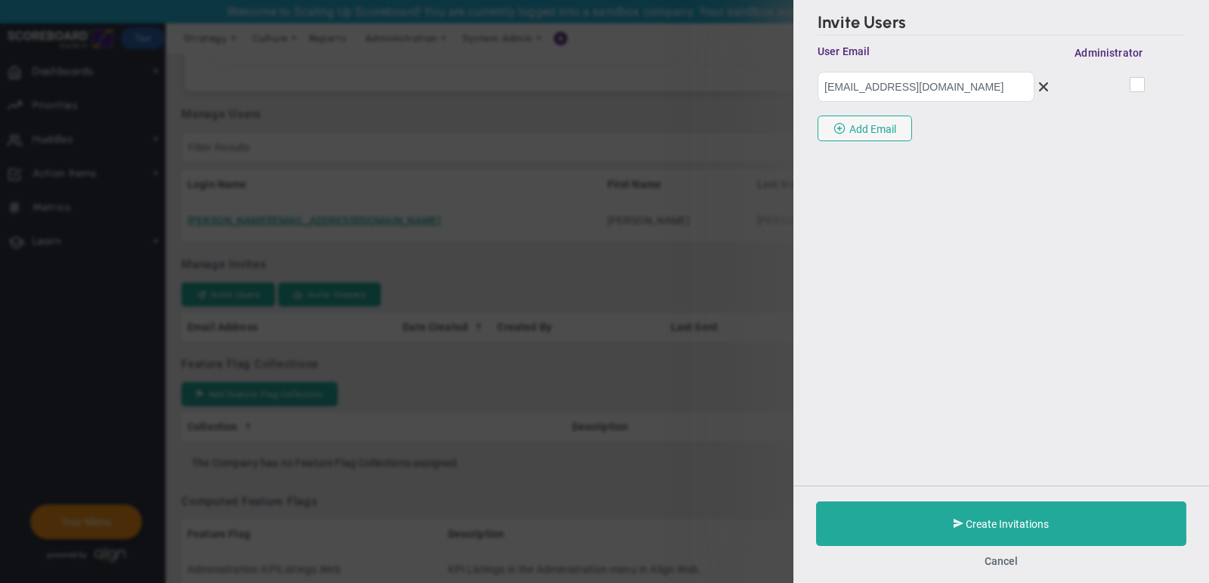
checkbox input "true"
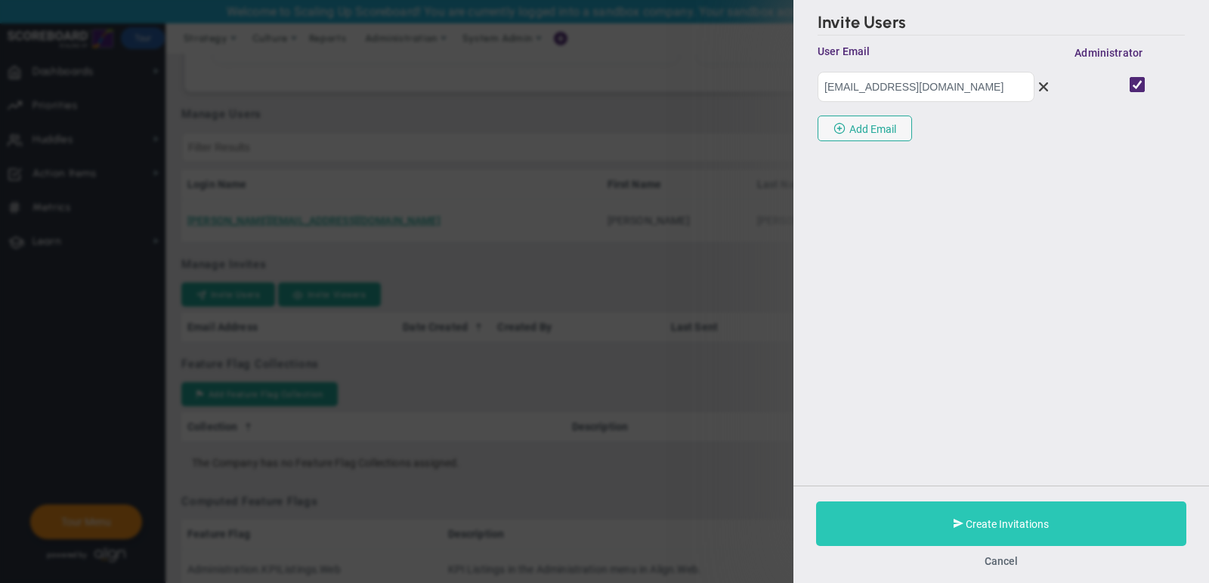
click at [949, 522] on button "Create Invitations" at bounding box center [1001, 524] width 370 height 45
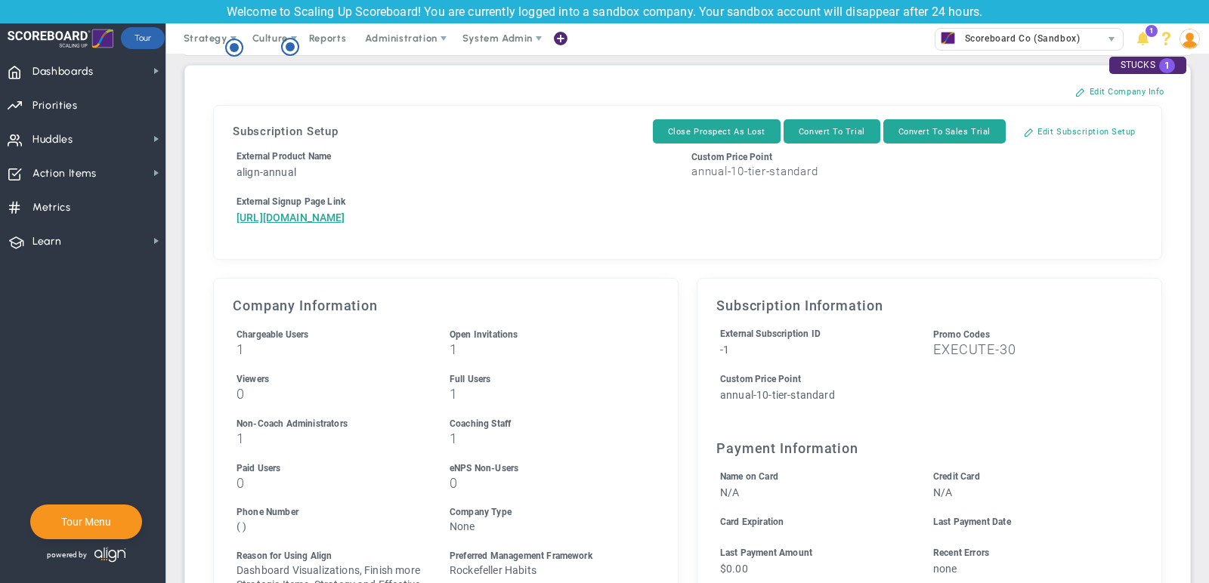
scroll to position [42, 0]
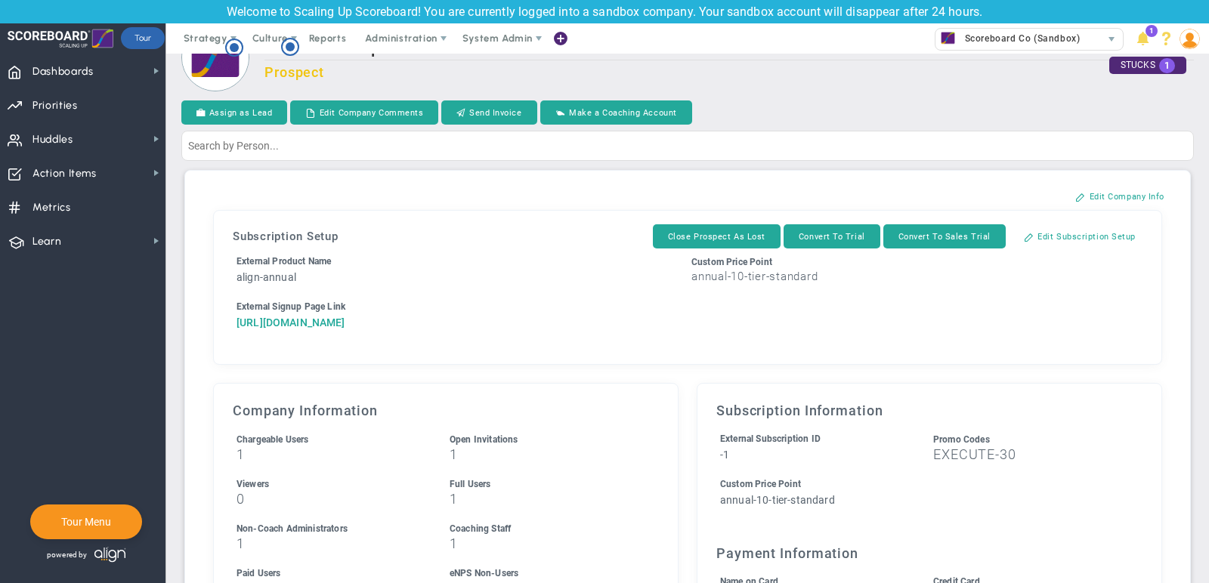
click at [345, 329] on a=1&reference=33496&organization=Five+Star+Group&coupon_code=EXECUTE-30&components=10&components=1&components=0"] "[URL][DOMAIN_NAME]" at bounding box center [290, 322] width 109 height 12
drag, startPoint x: 585, startPoint y: 381, endPoint x: 184, endPoint y: 325, distance: 405.8
click at [184, 325] on div "Subscription Setup Close Prospect As Lost Convert To Trial Convert To Sales Tri…" at bounding box center [687, 531] width 1006 height 722
copy a=1&reference=33496&organization=Five+Star+Group&coupon_code=EXECUTE-30&components=10&components=1&components=0"] "[URL][DOMAIN_NAME]"
